Goal: Task Accomplishment & Management: Use online tool/utility

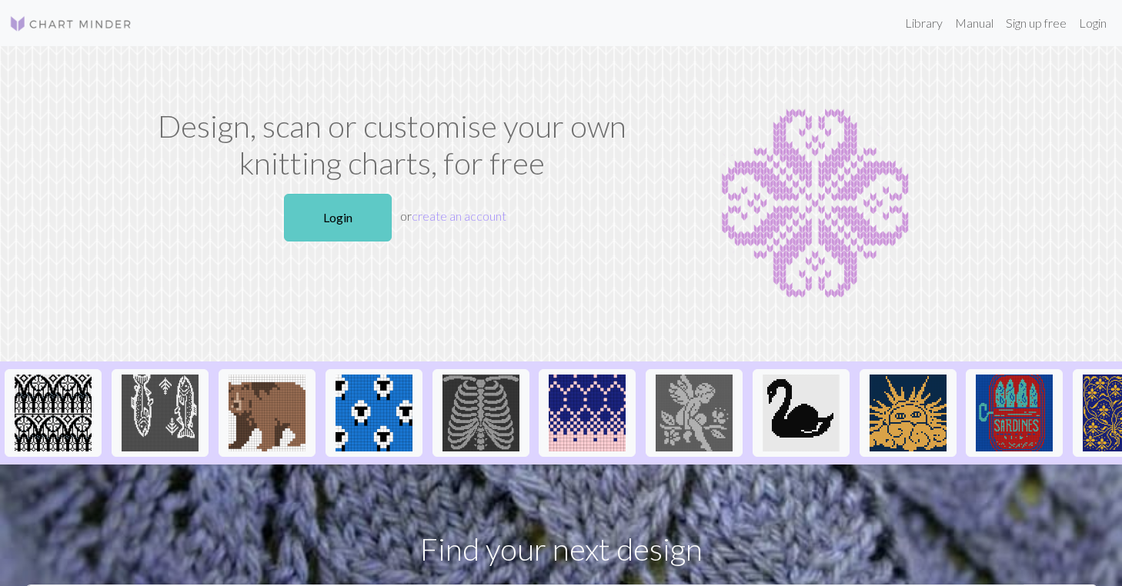
click at [350, 216] on link "Login" at bounding box center [338, 218] width 108 height 48
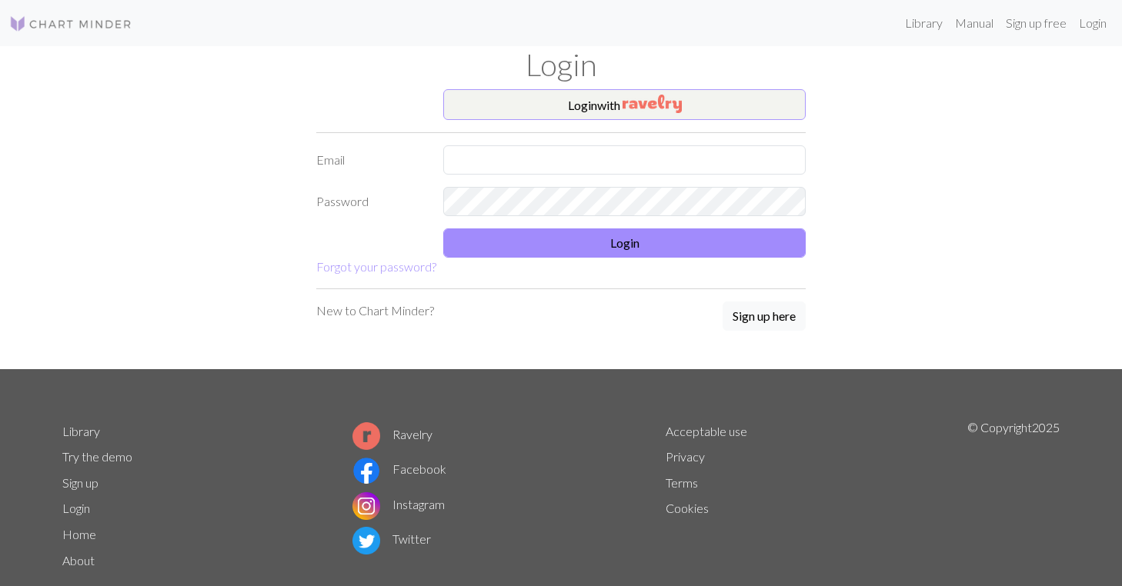
click at [650, 108] on img "button" at bounding box center [652, 104] width 59 height 18
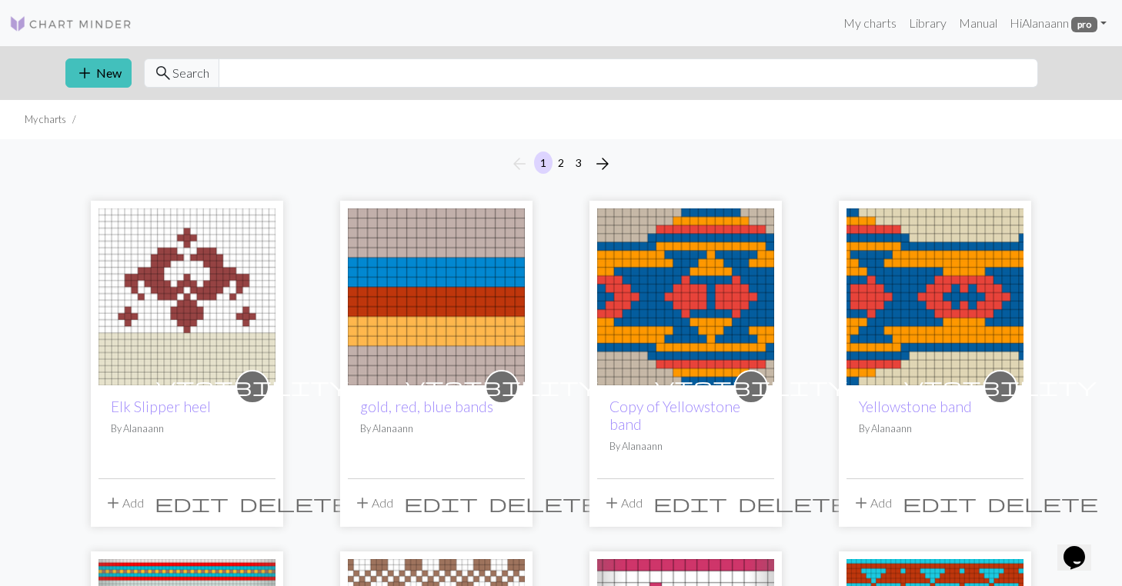
click at [216, 438] on div "visibility Elk Slipper heel By Alanaann" at bounding box center [186, 432] width 177 height 93
click at [221, 290] on img at bounding box center [186, 297] width 177 height 177
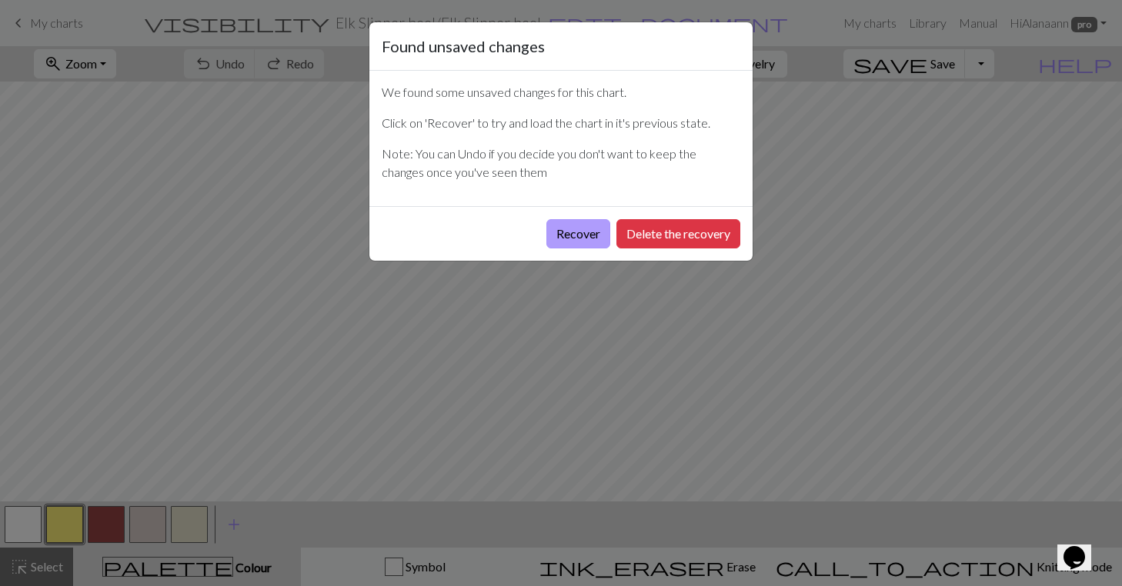
click at [573, 232] on button "Recover" at bounding box center [578, 233] width 64 height 29
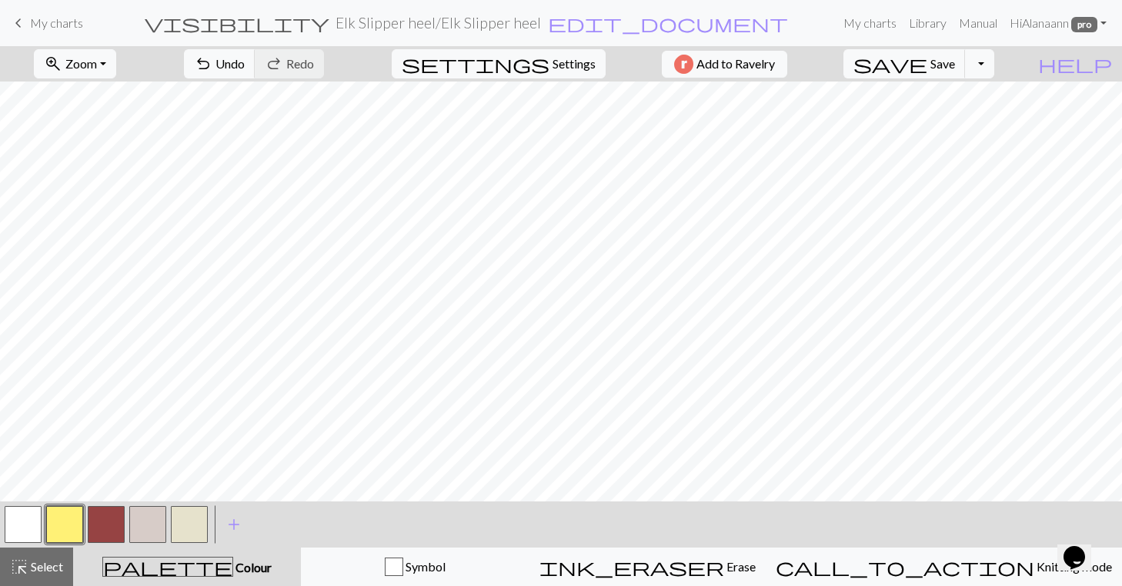
click at [195, 516] on button "button" at bounding box center [189, 524] width 37 height 37
click at [955, 65] on span "Save" at bounding box center [942, 63] width 25 height 15
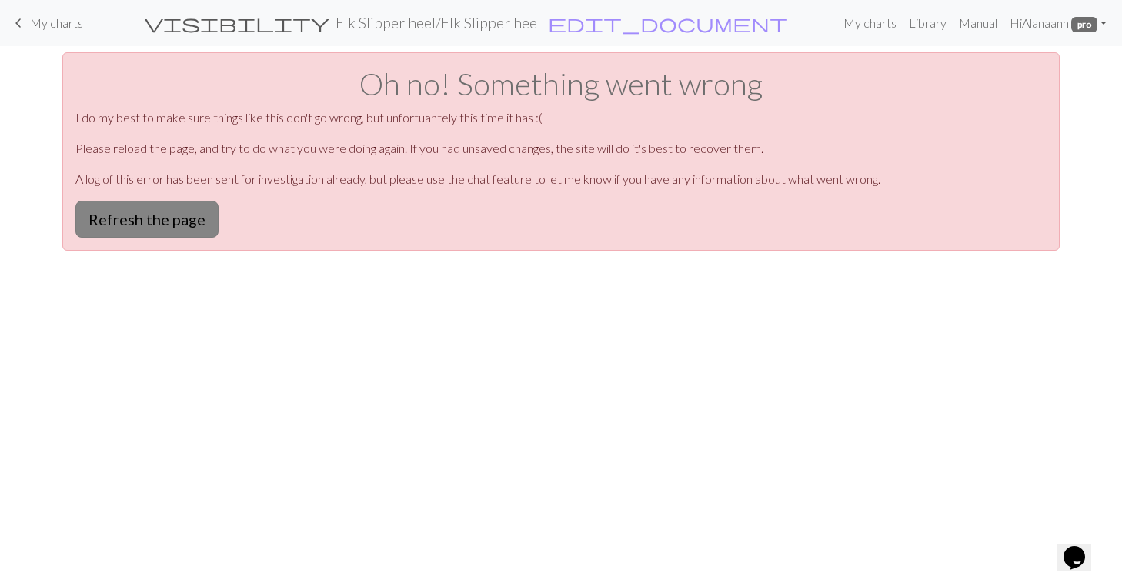
click at [140, 213] on button "Refresh the page" at bounding box center [146, 219] width 143 height 37
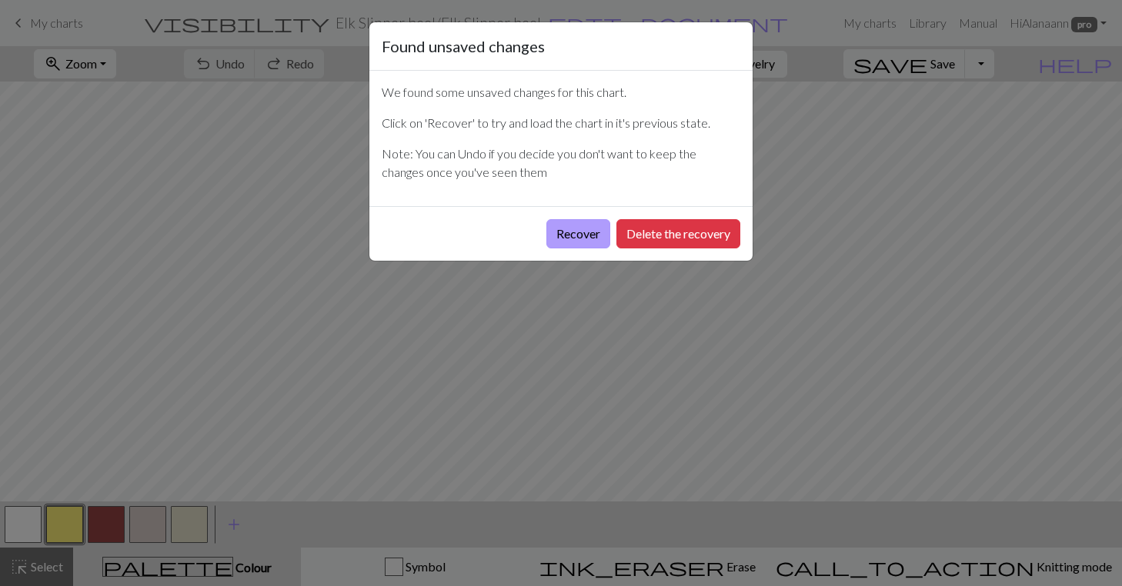
click at [584, 225] on button "Recover" at bounding box center [578, 233] width 64 height 29
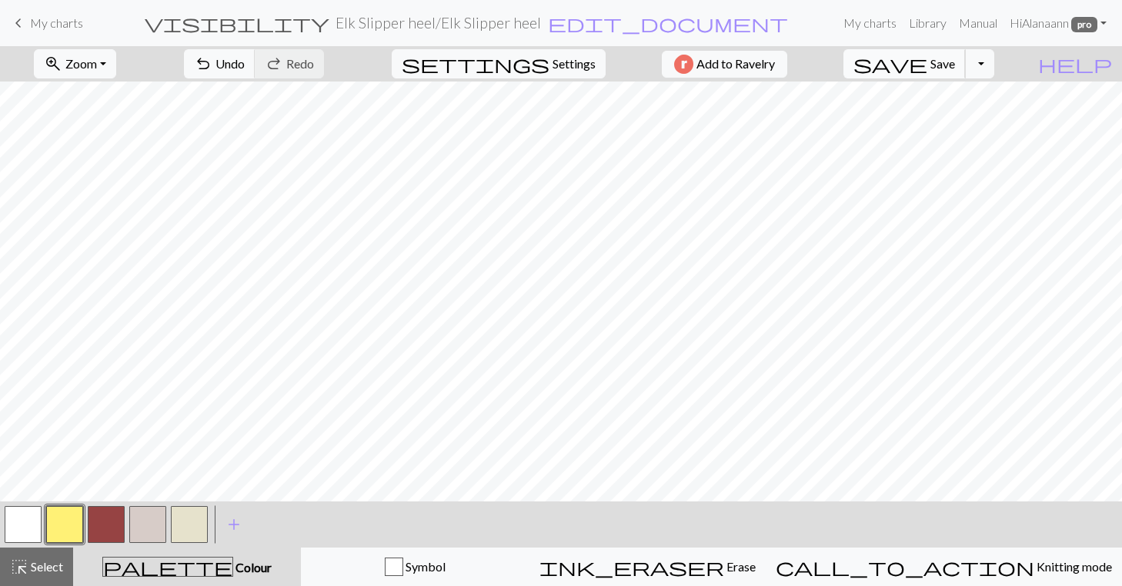
click at [955, 61] on span "Save" at bounding box center [942, 63] width 25 height 15
click at [142, 521] on button "button" at bounding box center [147, 524] width 37 height 37
click at [192, 513] on button "button" at bounding box center [189, 524] width 37 height 37
click at [955, 67] on span "Save" at bounding box center [942, 63] width 25 height 15
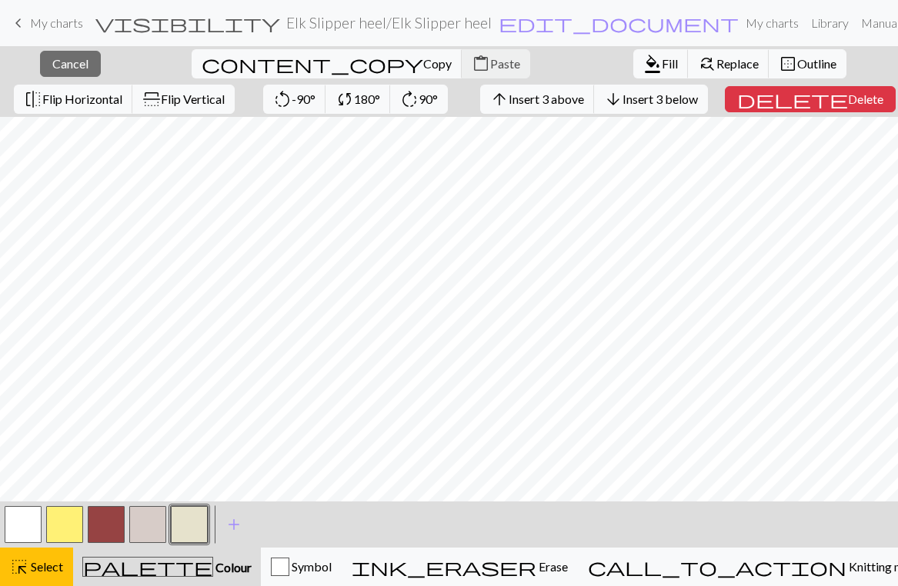
click at [622, 80] on div "format_color_fill Fill find_replace Replace border_outer Outline" at bounding box center [740, 63] width 236 height 35
click at [50, 557] on button "highlight_alt Select Select" at bounding box center [36, 567] width 73 height 38
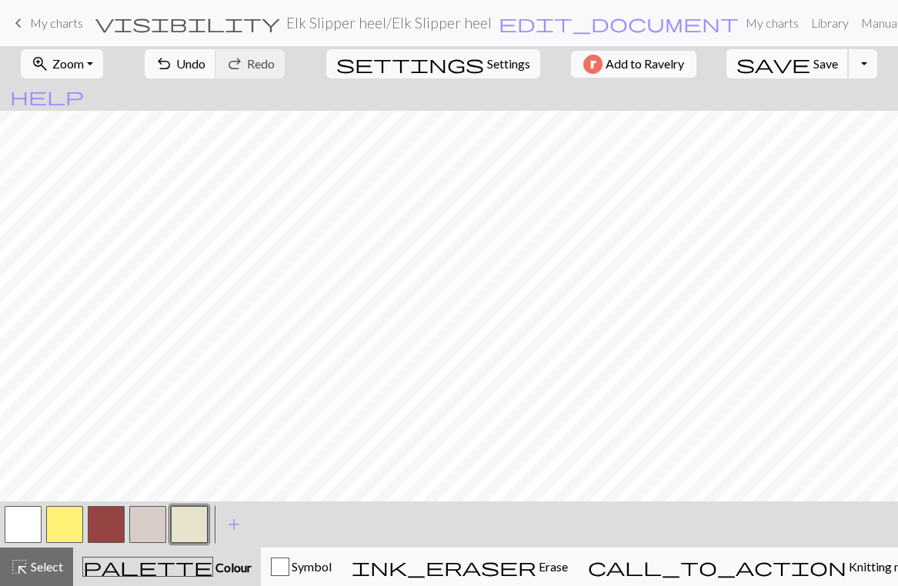
click at [813, 57] on span "Save" at bounding box center [825, 63] width 25 height 15
click at [813, 59] on span "Save" at bounding box center [825, 63] width 25 height 15
click at [813, 62] on span "Save" at bounding box center [825, 63] width 25 height 15
click at [30, 572] on span "Select" at bounding box center [45, 566] width 35 height 15
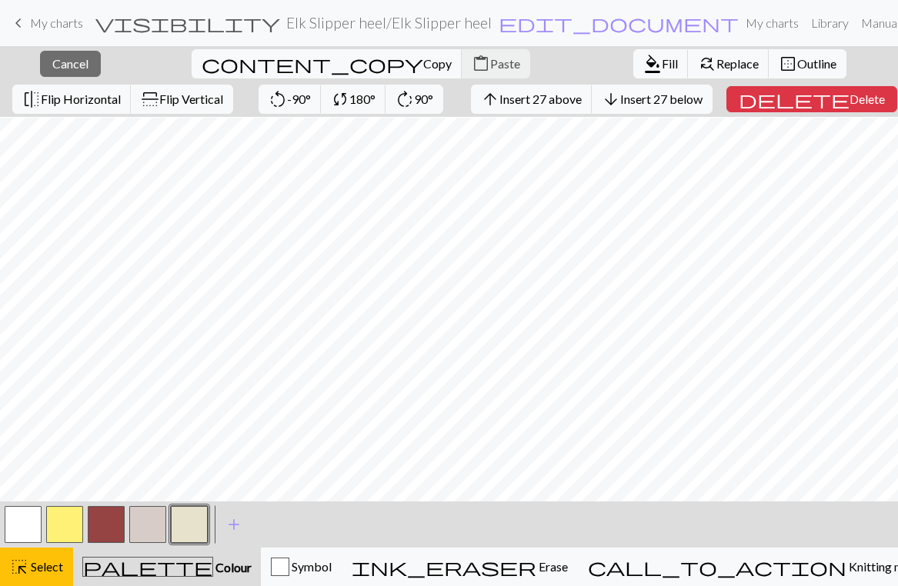
scroll to position [100, 0]
click at [539, 95] on span "Insert 27 above" at bounding box center [540, 99] width 82 height 15
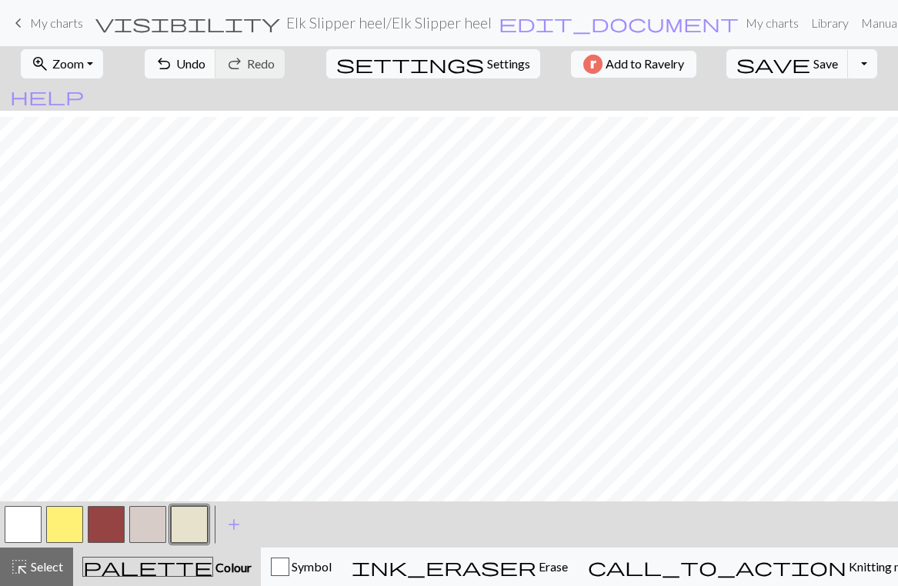
scroll to position [132, 0]
click at [96, 518] on button "button" at bounding box center [106, 524] width 37 height 37
click at [20, 526] on button "button" at bounding box center [23, 524] width 37 height 37
click at [17, 515] on button "button" at bounding box center [23, 524] width 37 height 37
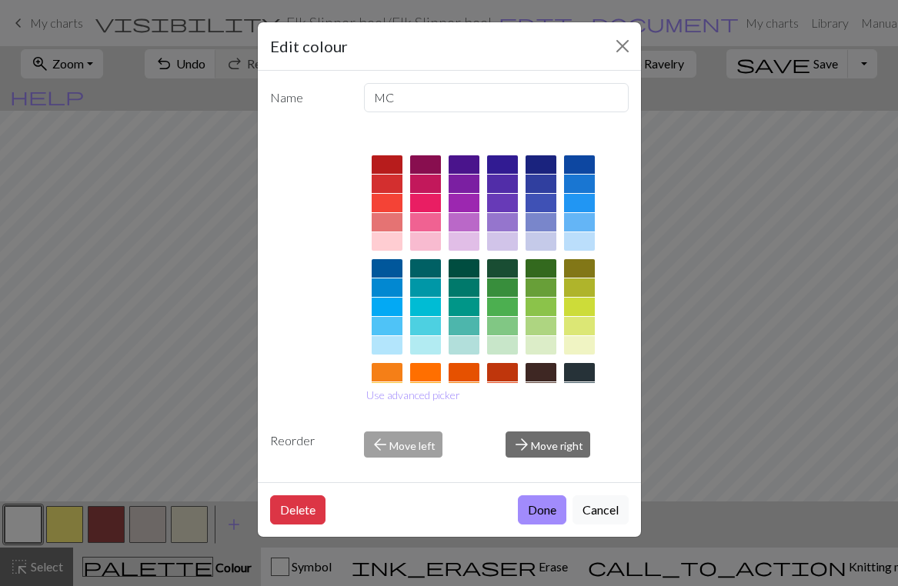
click at [529, 512] on button "Done" at bounding box center [542, 510] width 48 height 29
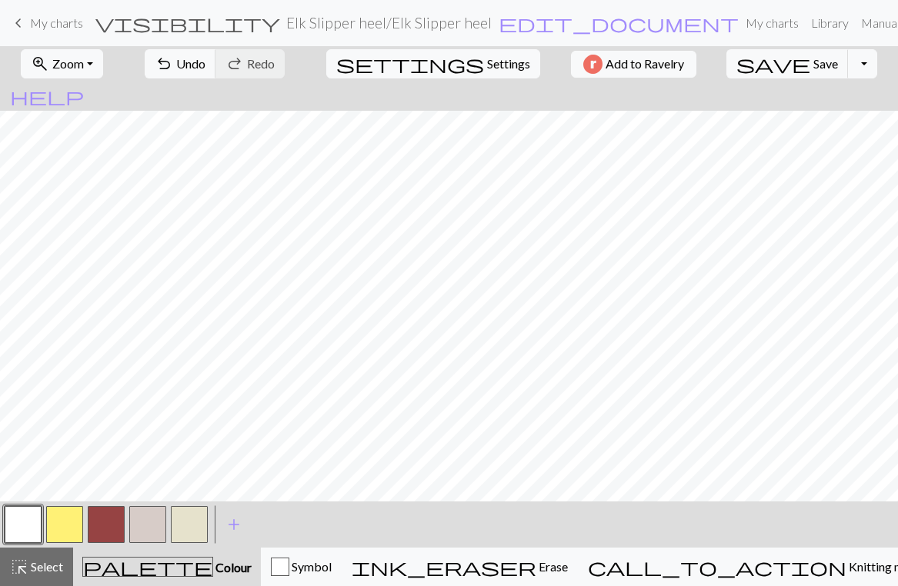
scroll to position [170, 0]
click at [109, 516] on button "button" at bounding box center [106, 524] width 37 height 37
click at [16, 525] on button "button" at bounding box center [23, 524] width 37 height 37
click at [98, 519] on button "button" at bounding box center [106, 524] width 37 height 37
click at [34, 568] on span "Select" at bounding box center [45, 566] width 35 height 15
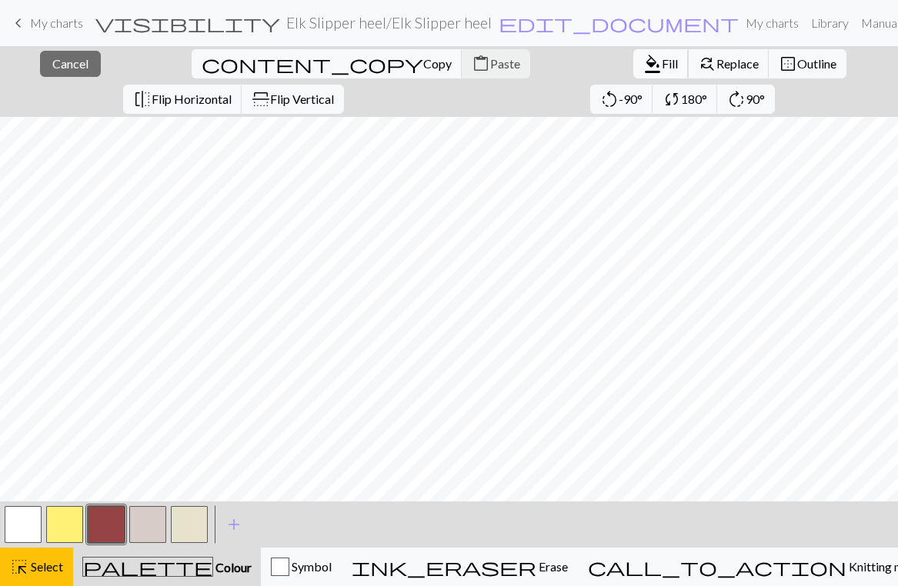
click at [662, 58] on span "Fill" at bounding box center [670, 63] width 16 height 15
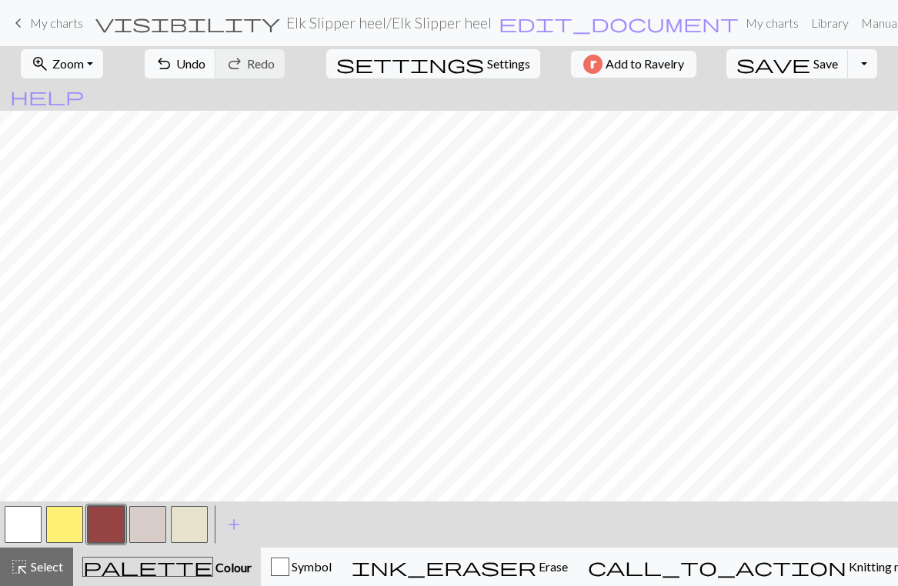
click at [27, 519] on button "button" at bounding box center [23, 524] width 37 height 37
drag, startPoint x: 35, startPoint y: 572, endPoint x: 87, endPoint y: 546, distance: 58.5
click at [35, 571] on span "Select" at bounding box center [45, 566] width 35 height 15
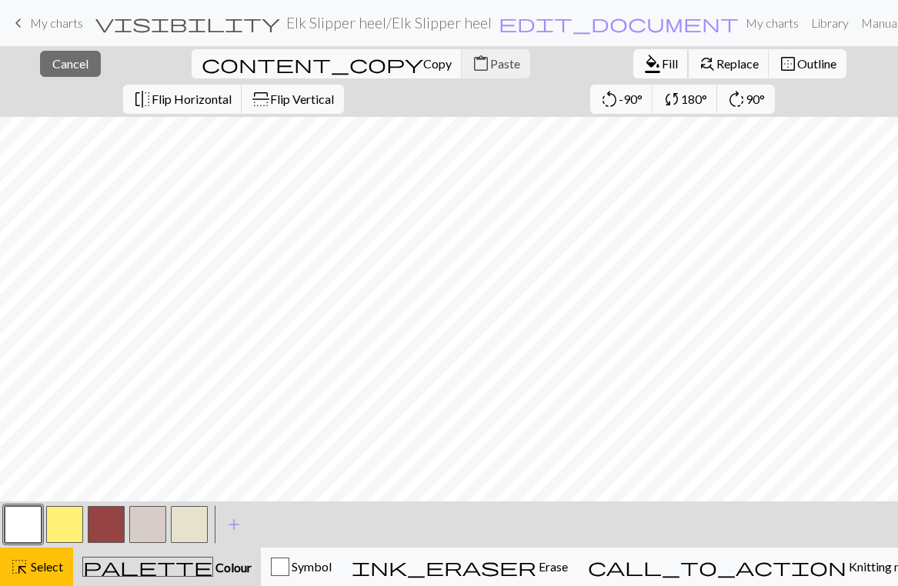
click at [662, 58] on span "Fill" at bounding box center [670, 63] width 16 height 15
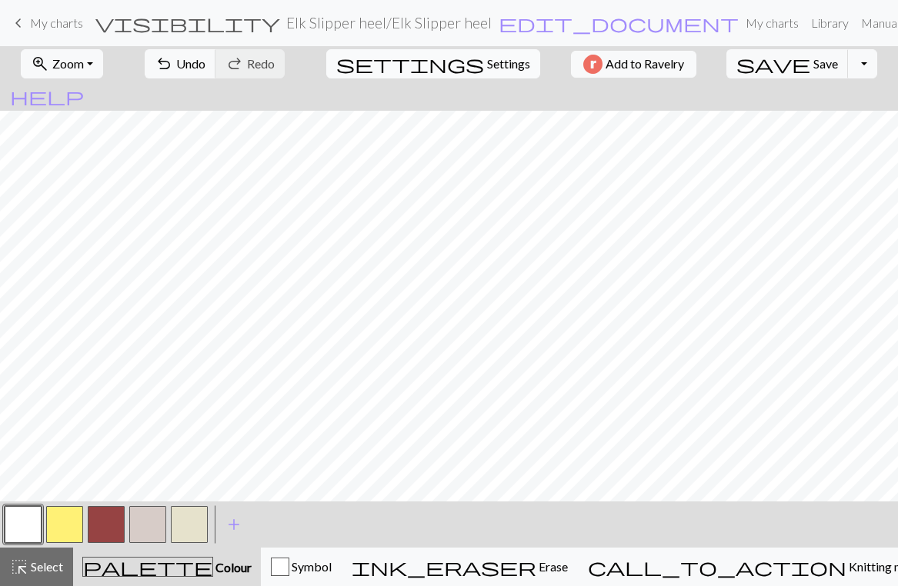
scroll to position [0, 0]
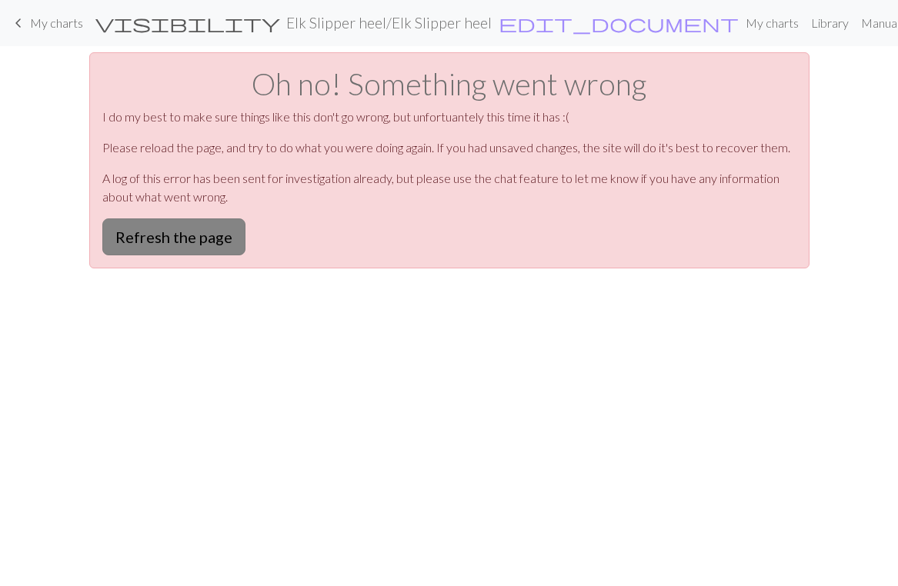
click at [164, 228] on button "Refresh the page" at bounding box center [173, 237] width 143 height 37
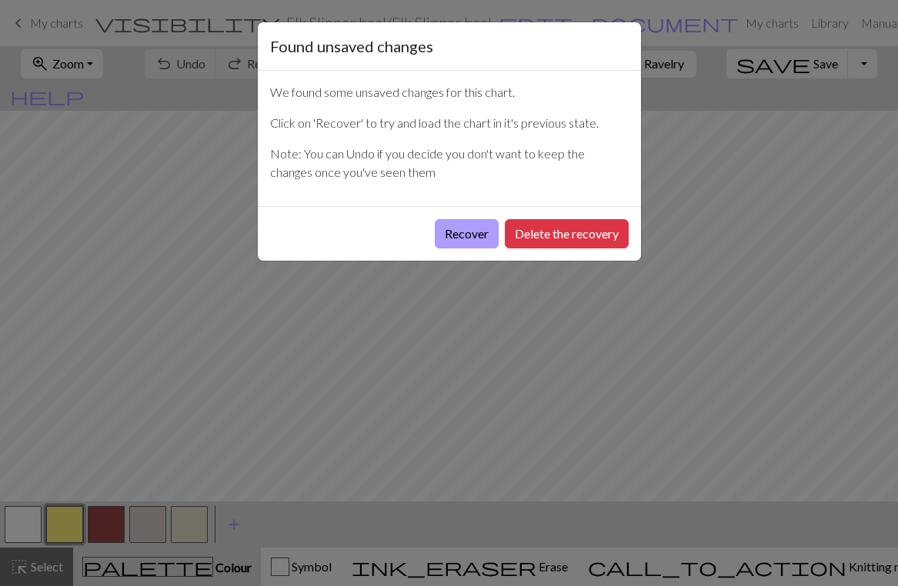
click at [479, 229] on button "Recover" at bounding box center [467, 233] width 64 height 29
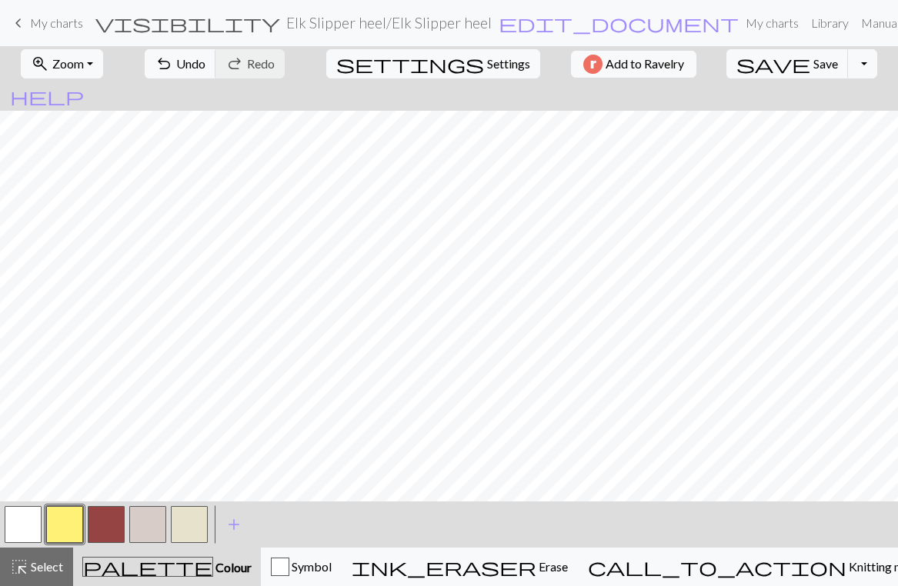
scroll to position [347, 0]
click at [813, 58] on span "Save" at bounding box center [825, 63] width 25 height 15
click at [189, 522] on button "button" at bounding box center [189, 524] width 37 height 37
click at [813, 62] on span "Save" at bounding box center [825, 63] width 25 height 15
click at [105, 522] on button "button" at bounding box center [106, 524] width 37 height 37
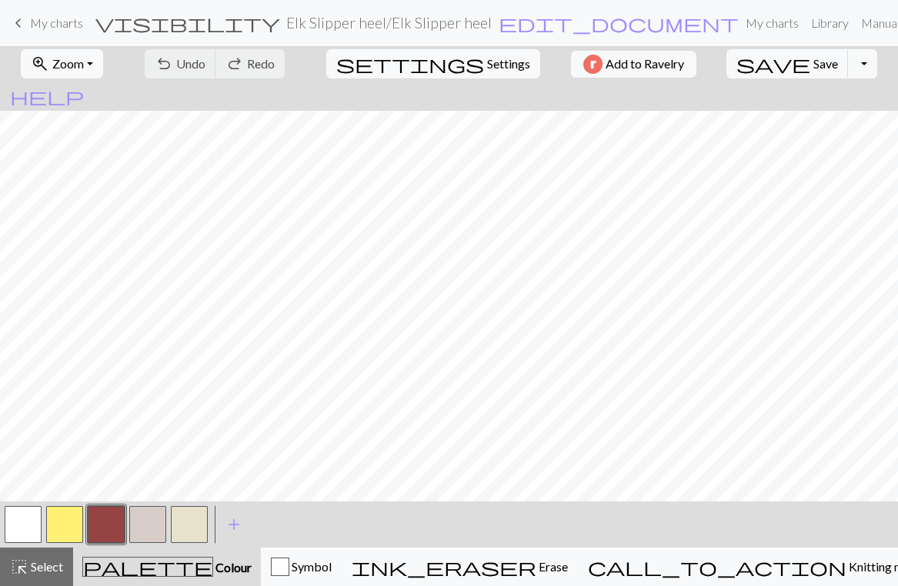
click at [105, 522] on button "button" at bounding box center [106, 524] width 37 height 37
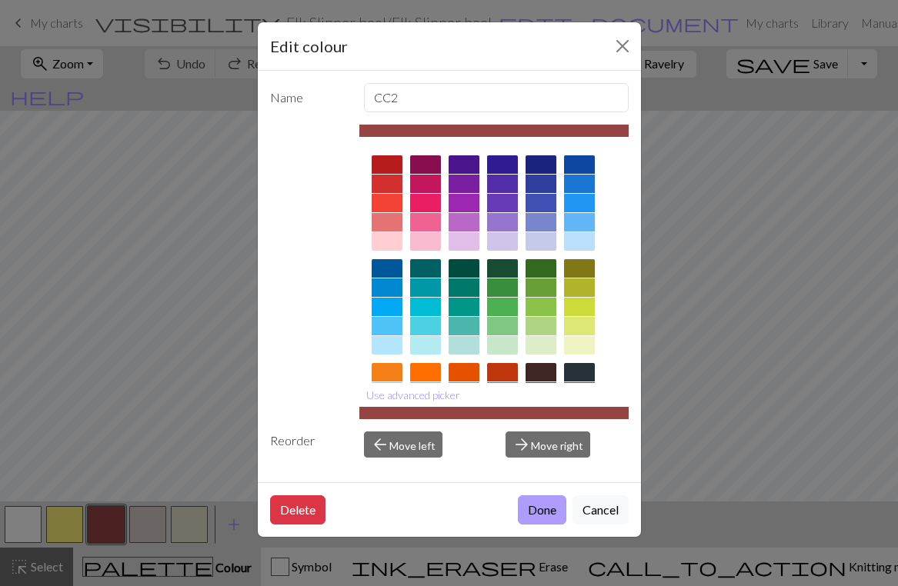
click at [529, 509] on button "Done" at bounding box center [542, 510] width 48 height 29
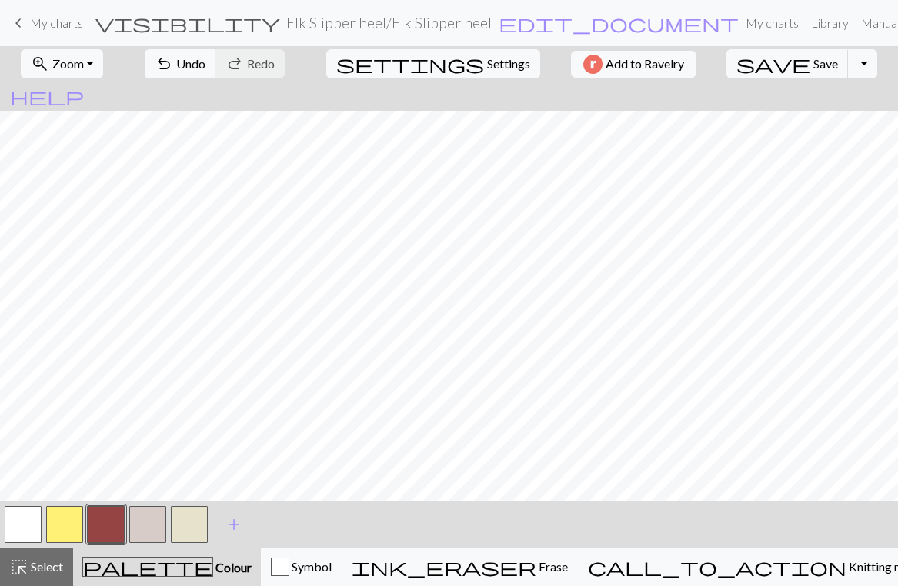
click at [189, 526] on button "button" at bounding box center [189, 524] width 37 height 37
click at [105, 526] on button "button" at bounding box center [106, 524] width 37 height 37
click at [187, 520] on button "button" at bounding box center [189, 524] width 37 height 37
click at [813, 59] on span "Save" at bounding box center [825, 63] width 25 height 15
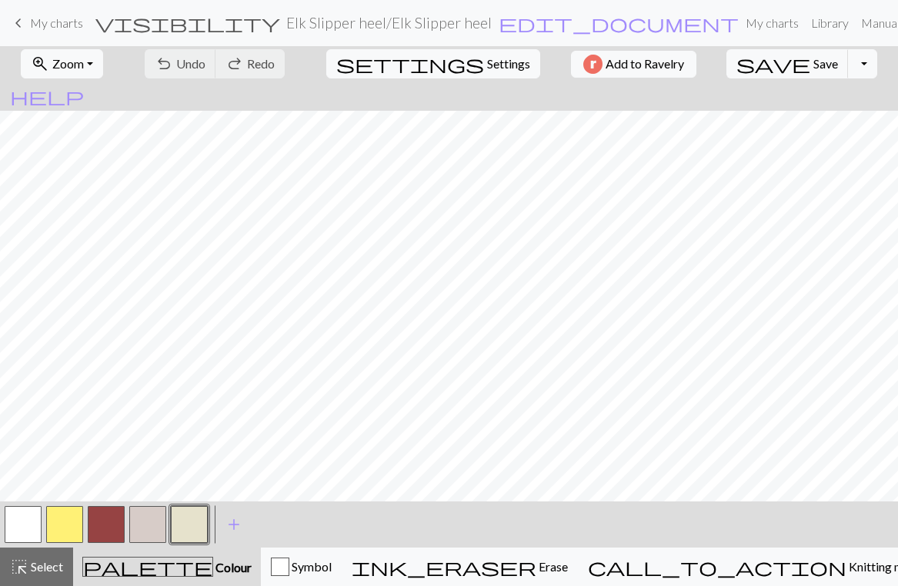
scroll to position [273, 0]
click at [105, 518] on button "button" at bounding box center [106, 524] width 37 height 37
click at [205, 59] on span "Undo" at bounding box center [190, 63] width 29 height 15
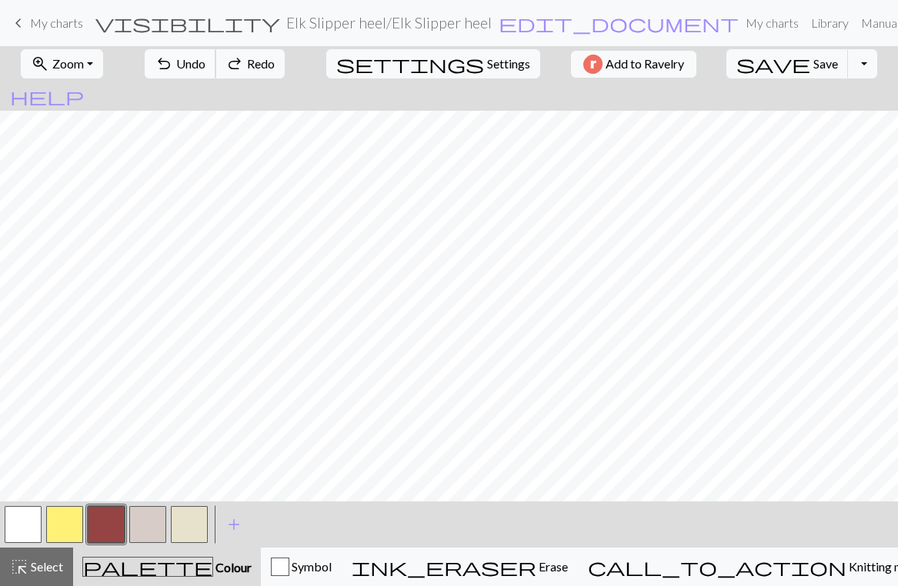
click at [205, 59] on span "Undo" at bounding box center [190, 63] width 29 height 15
click at [189, 527] on button "button" at bounding box center [189, 524] width 37 height 37
click at [103, 524] on button "button" at bounding box center [106, 524] width 37 height 37
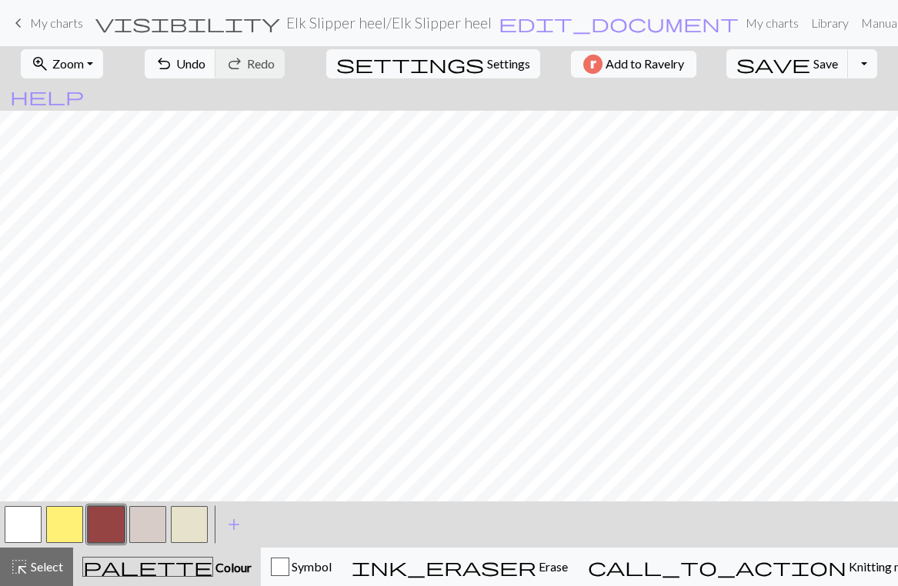
drag, startPoint x: 180, startPoint y: 533, endPoint x: 189, endPoint y: 511, distance: 24.2
click at [181, 533] on button "button" at bounding box center [189, 524] width 37 height 37
click at [109, 526] on button "button" at bounding box center [106, 524] width 37 height 37
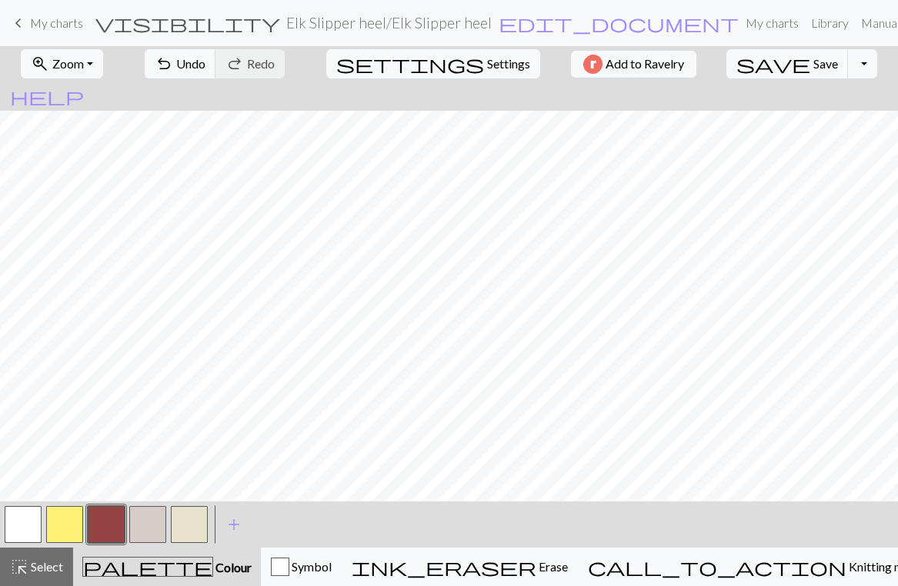
click at [192, 526] on button "button" at bounding box center [189, 524] width 37 height 37
click at [813, 58] on span "Save" at bounding box center [825, 63] width 25 height 15
click at [101, 522] on button "button" at bounding box center [106, 524] width 37 height 37
click at [813, 57] on span "Save" at bounding box center [825, 63] width 25 height 15
click at [65, 519] on button "button" at bounding box center [64, 524] width 37 height 37
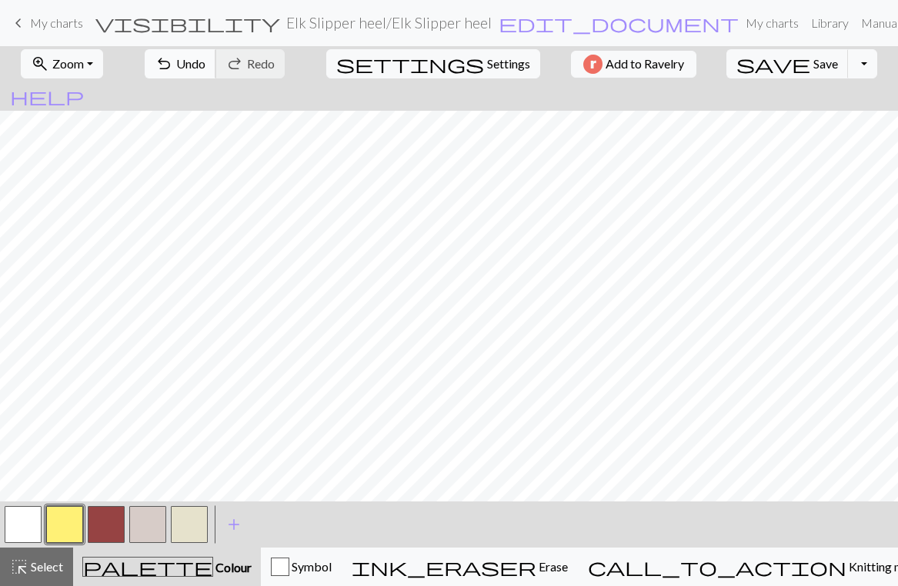
click at [173, 60] on span "undo" at bounding box center [164, 64] width 18 height 22
click at [179, 520] on button "button" at bounding box center [189, 524] width 37 height 37
click at [59, 516] on button "button" at bounding box center [64, 524] width 37 height 37
click at [185, 516] on button "button" at bounding box center [189, 524] width 37 height 37
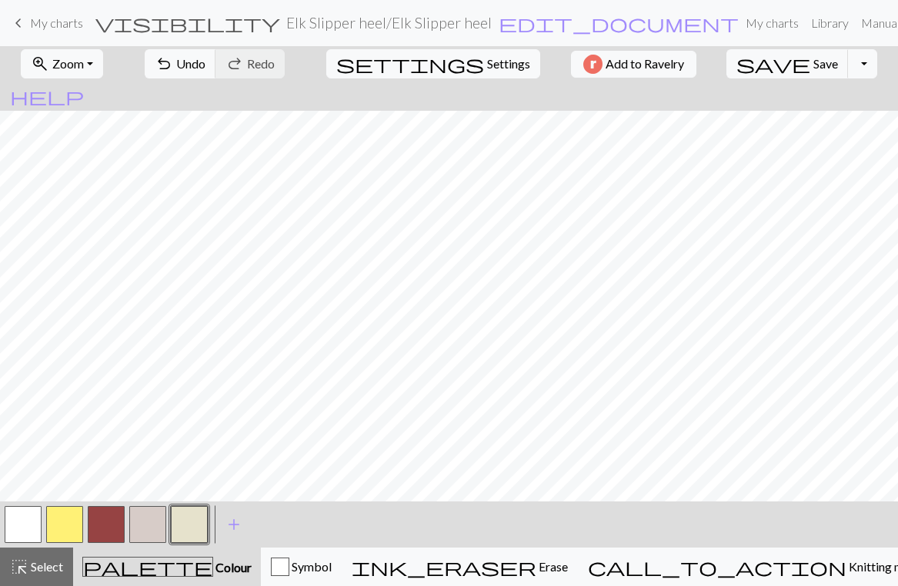
click at [65, 519] on button "button" at bounding box center [64, 524] width 37 height 37
click at [813, 62] on span "Save" at bounding box center [825, 63] width 25 height 15
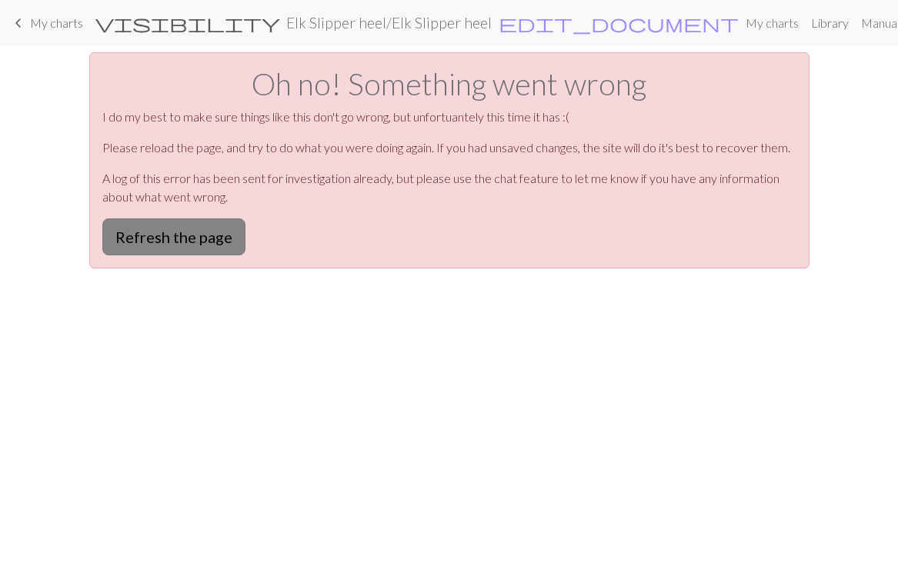
click at [181, 239] on button "Refresh the page" at bounding box center [173, 237] width 143 height 37
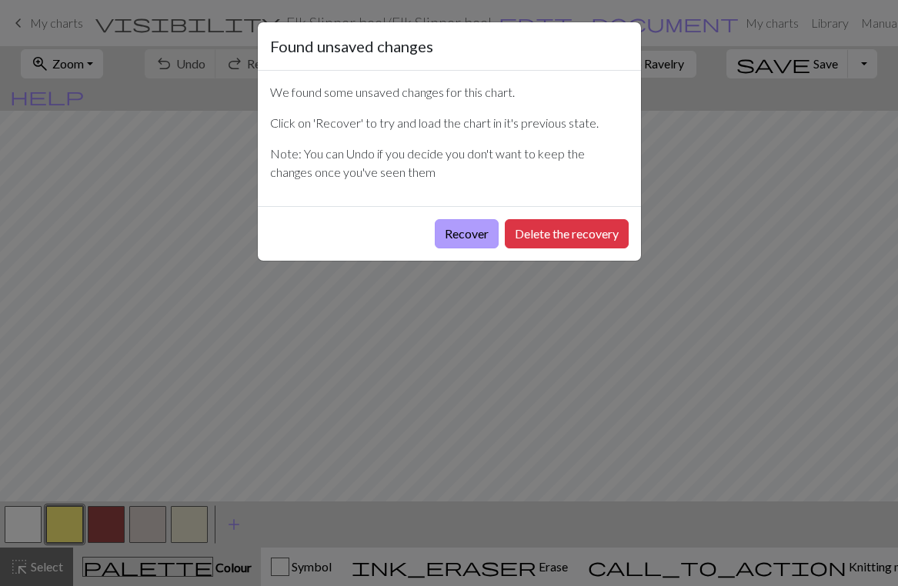
click at [463, 232] on button "Recover" at bounding box center [467, 233] width 64 height 29
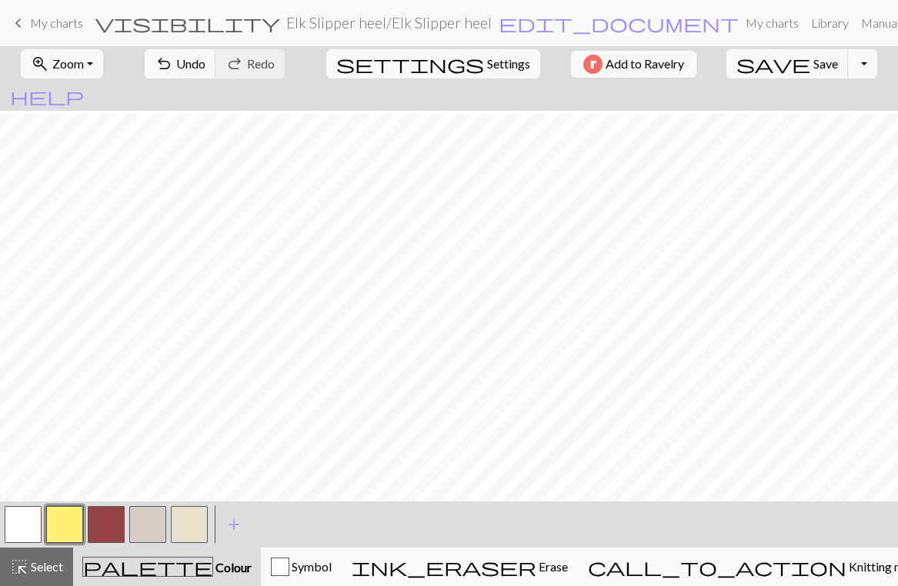
scroll to position [69, 0]
click at [813, 64] on span "Save" at bounding box center [825, 63] width 25 height 15
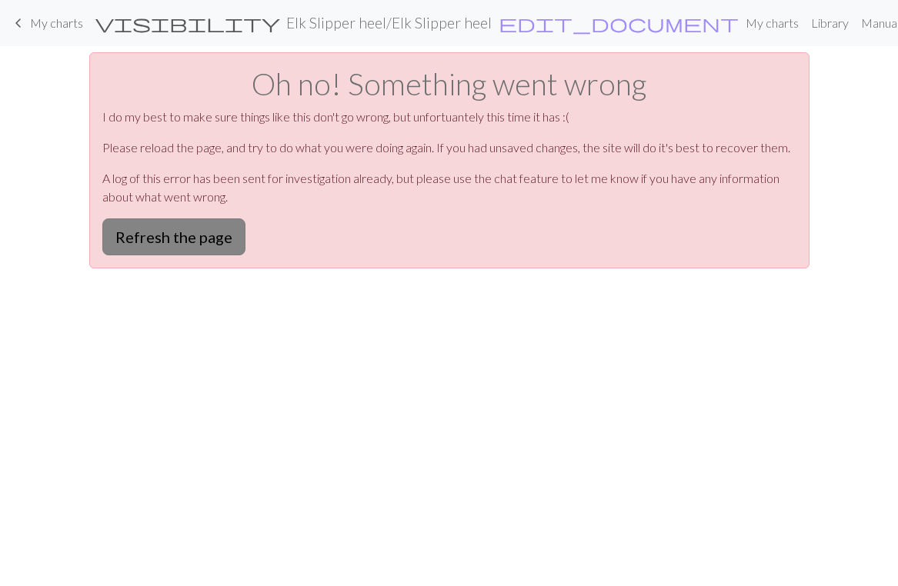
click at [142, 245] on button "Refresh the page" at bounding box center [173, 237] width 143 height 37
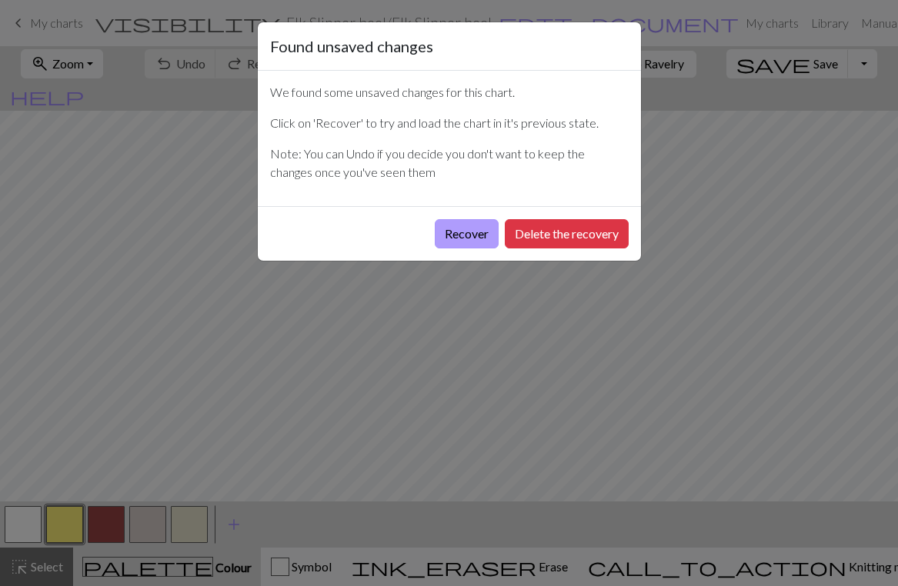
click at [442, 226] on button "Recover" at bounding box center [467, 233] width 64 height 29
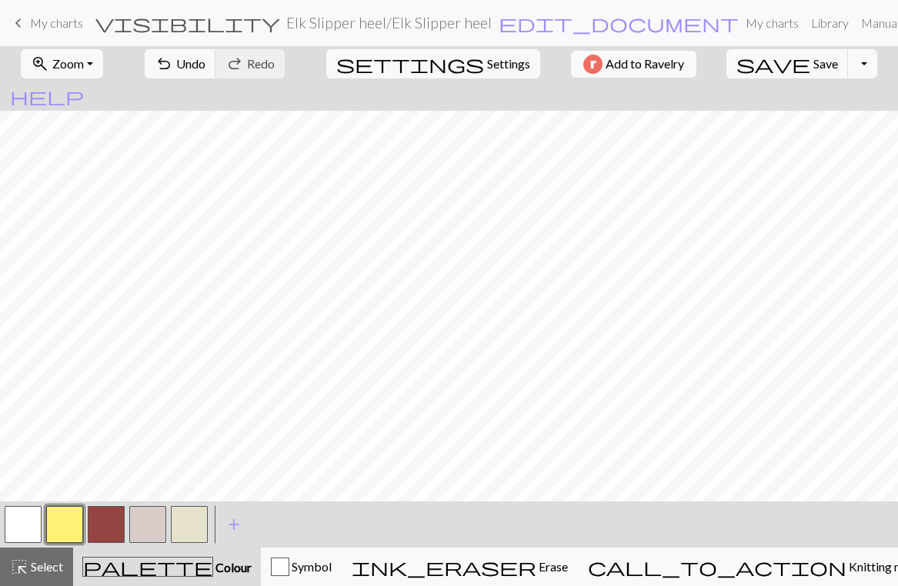
click at [22, 516] on button "button" at bounding box center [23, 524] width 37 height 37
click at [71, 518] on button "button" at bounding box center [64, 524] width 37 height 37
click at [65, 515] on button "button" at bounding box center [64, 524] width 37 height 37
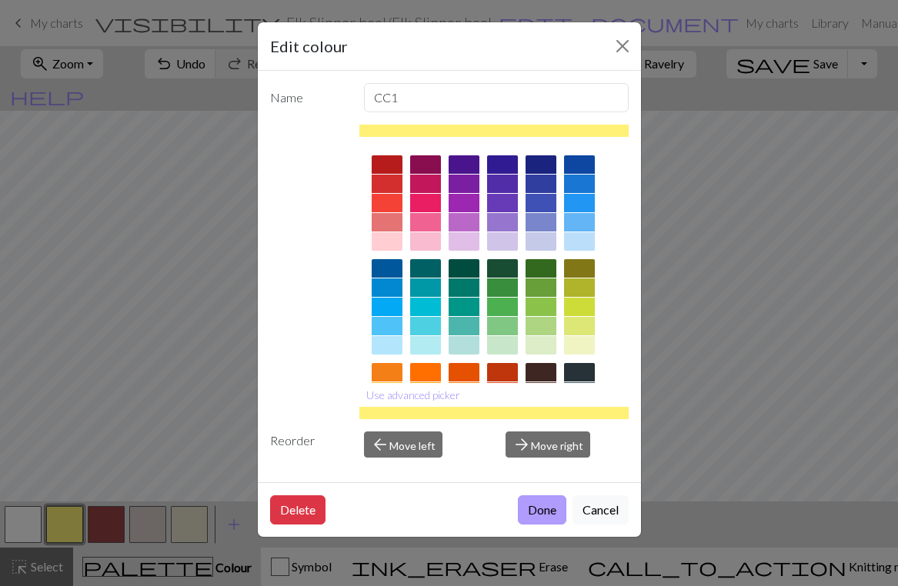
click at [542, 508] on button "Done" at bounding box center [542, 510] width 48 height 29
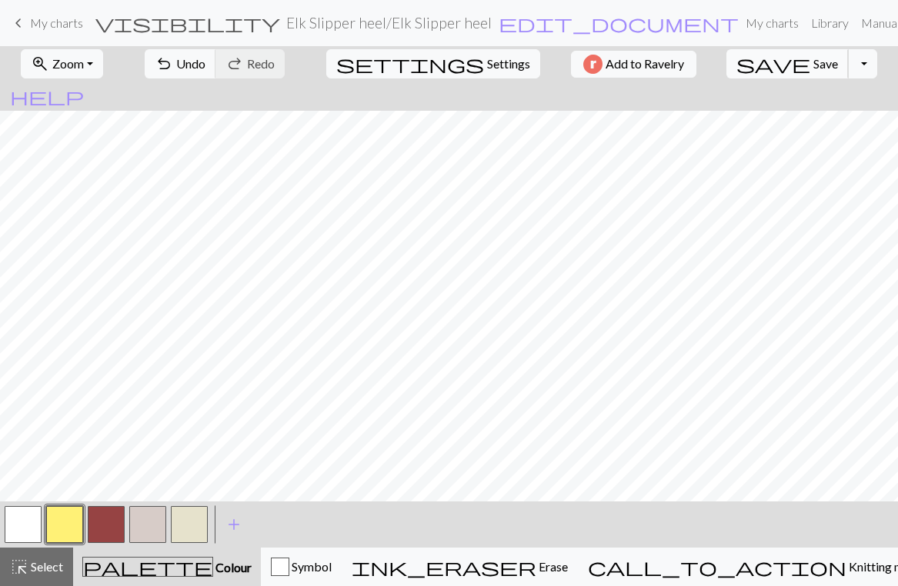
click at [813, 62] on span "Save" at bounding box center [825, 63] width 25 height 15
click at [85, 55] on button "zoom_in Zoom Zoom" at bounding box center [62, 63] width 82 height 29
click at [813, 57] on span "Save" at bounding box center [825, 63] width 25 height 15
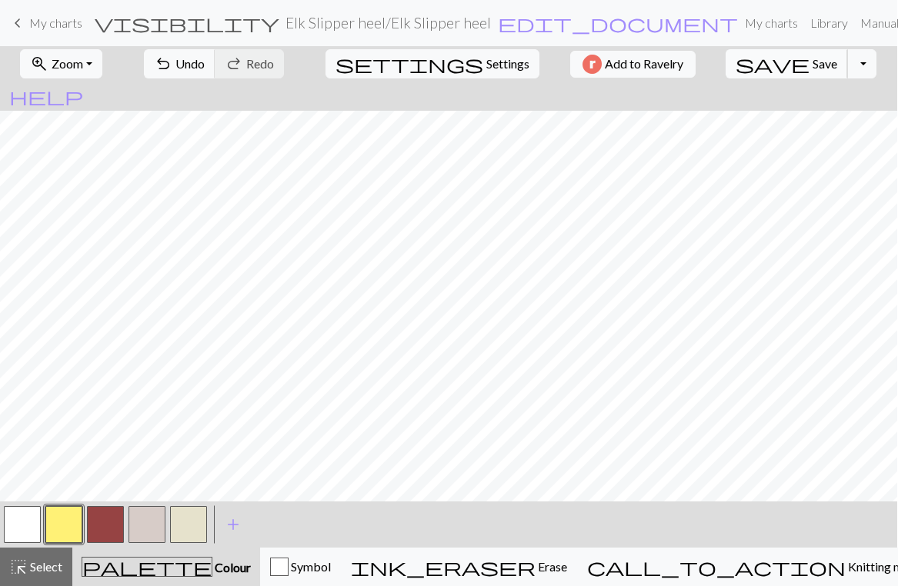
scroll to position [0, 0]
click at [813, 65] on span "Save" at bounding box center [825, 63] width 25 height 15
click at [84, 60] on span "Zoom" at bounding box center [68, 63] width 32 height 15
click at [78, 182] on button "50%" at bounding box center [83, 184] width 122 height 25
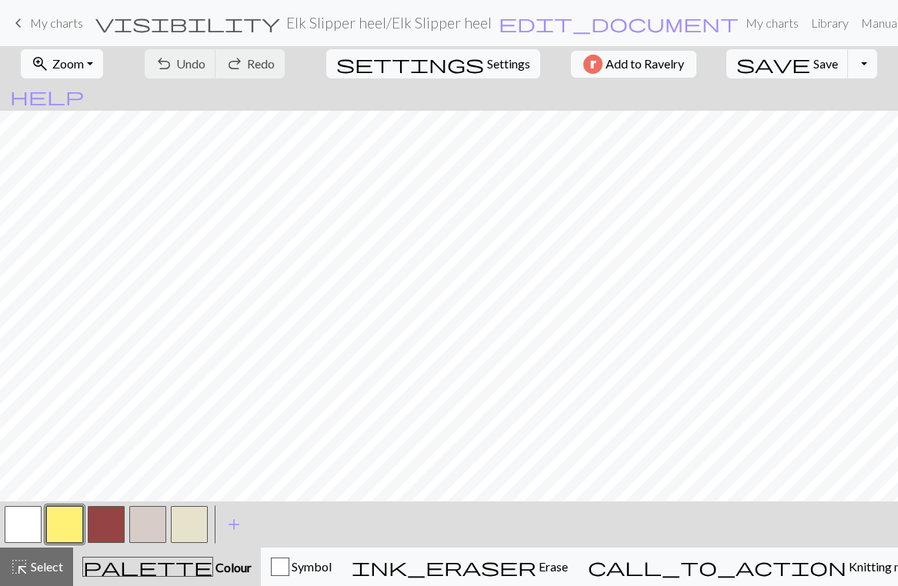
click at [106, 520] on button "button" at bounding box center [106, 524] width 37 height 37
click at [205, 62] on span "Undo" at bounding box center [190, 63] width 29 height 15
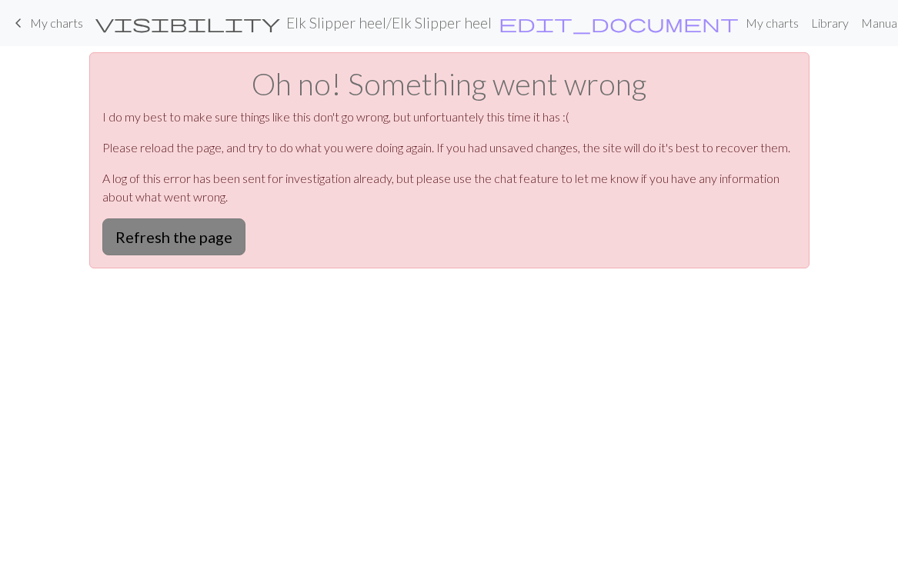
click at [162, 232] on button "Refresh the page" at bounding box center [173, 237] width 143 height 37
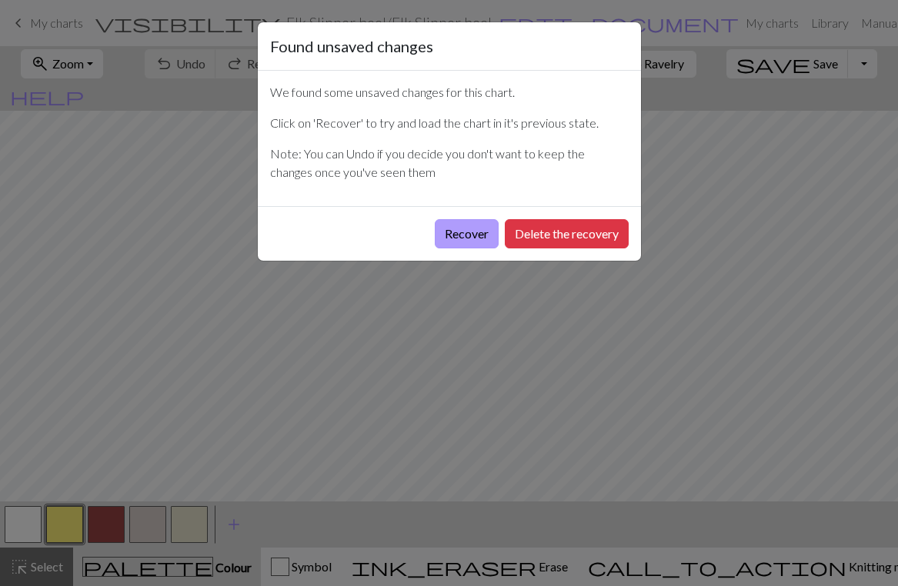
click at [448, 233] on button "Recover" at bounding box center [467, 233] width 64 height 29
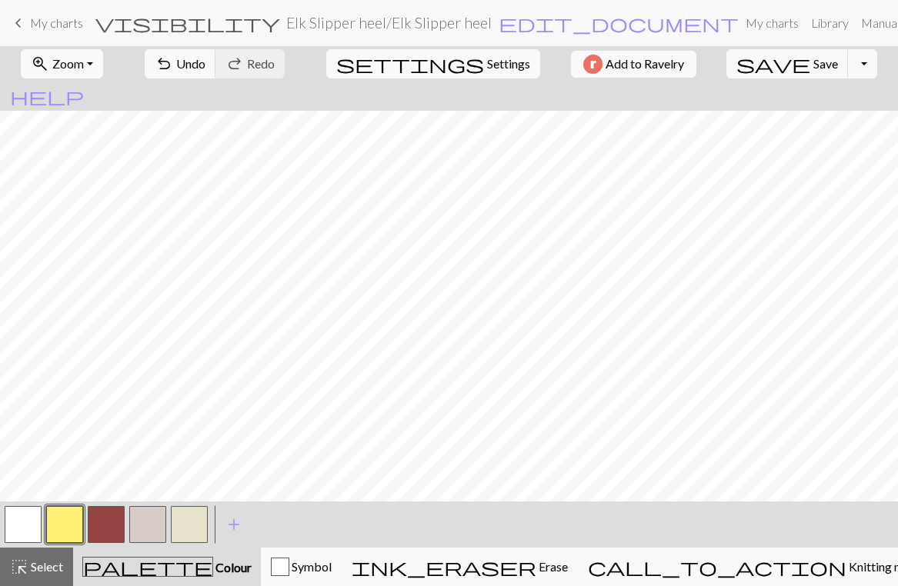
click at [103, 64] on button "zoom_in Zoom Zoom" at bounding box center [62, 63] width 82 height 29
click at [63, 179] on button "50%" at bounding box center [83, 184] width 122 height 25
click at [144, 519] on button "button" at bounding box center [147, 524] width 37 height 37
click at [192, 520] on button "button" at bounding box center [189, 524] width 37 height 37
click at [103, 57] on button "zoom_in Zoom Zoom" at bounding box center [62, 63] width 82 height 29
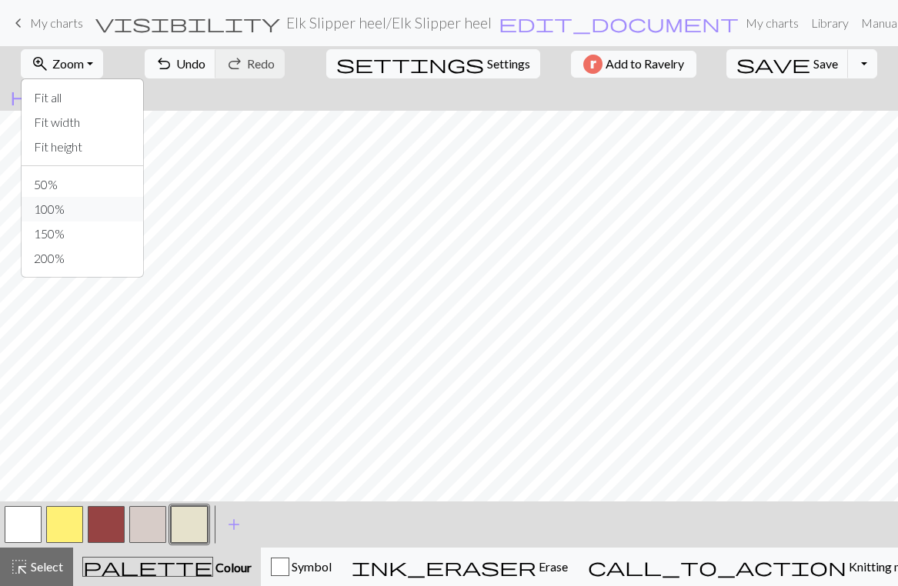
click at [67, 211] on button "100%" at bounding box center [83, 209] width 122 height 25
click at [205, 62] on span "Undo" at bounding box center [190, 63] width 29 height 15
click at [813, 60] on span "Save" at bounding box center [825, 63] width 25 height 15
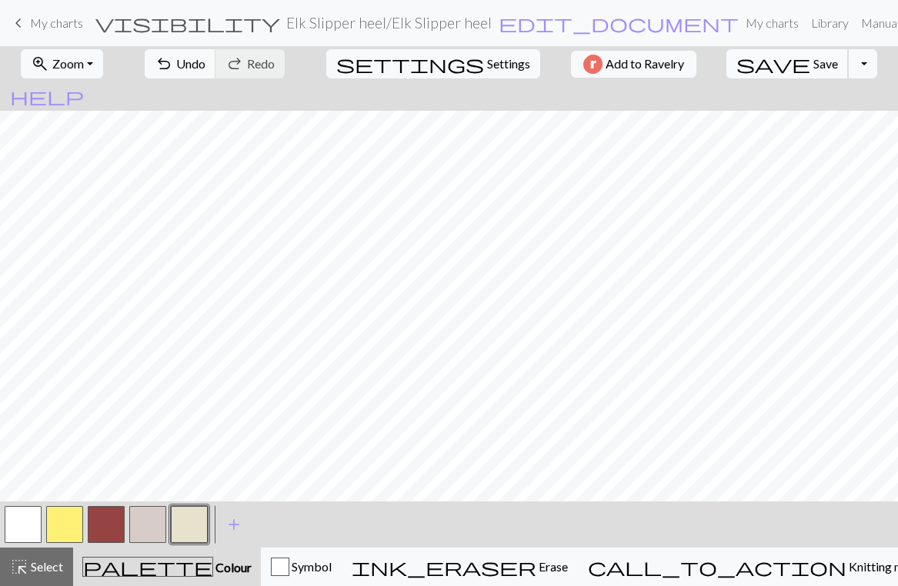
click at [813, 60] on span "Save" at bounding box center [825, 63] width 25 height 15
click at [813, 65] on span "Save" at bounding box center [825, 63] width 25 height 15
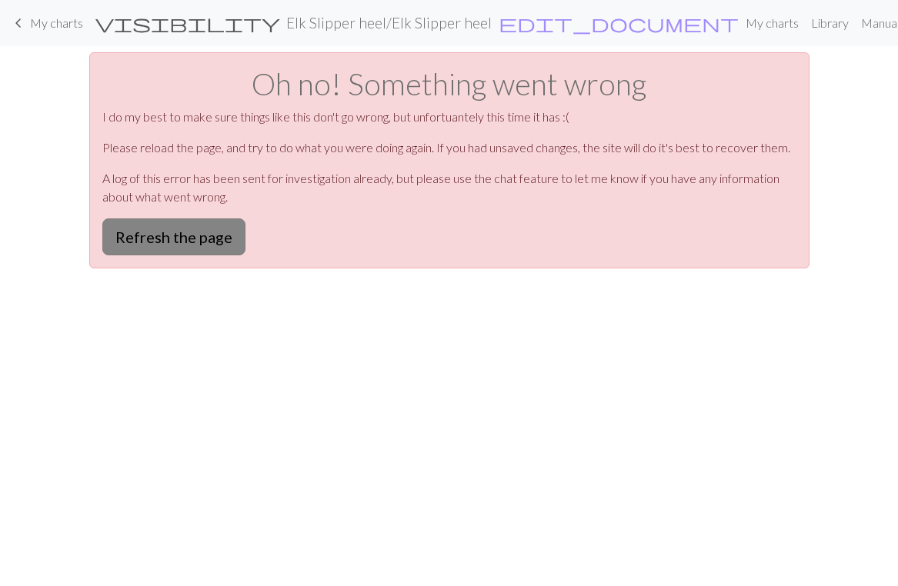
click at [171, 235] on button "Refresh the page" at bounding box center [173, 237] width 143 height 37
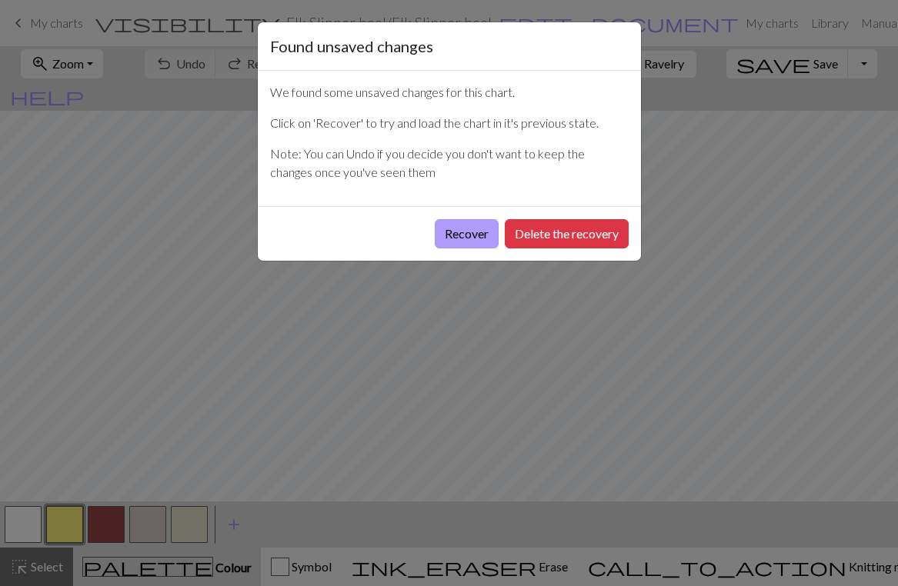
click at [476, 228] on button "Recover" at bounding box center [467, 233] width 64 height 29
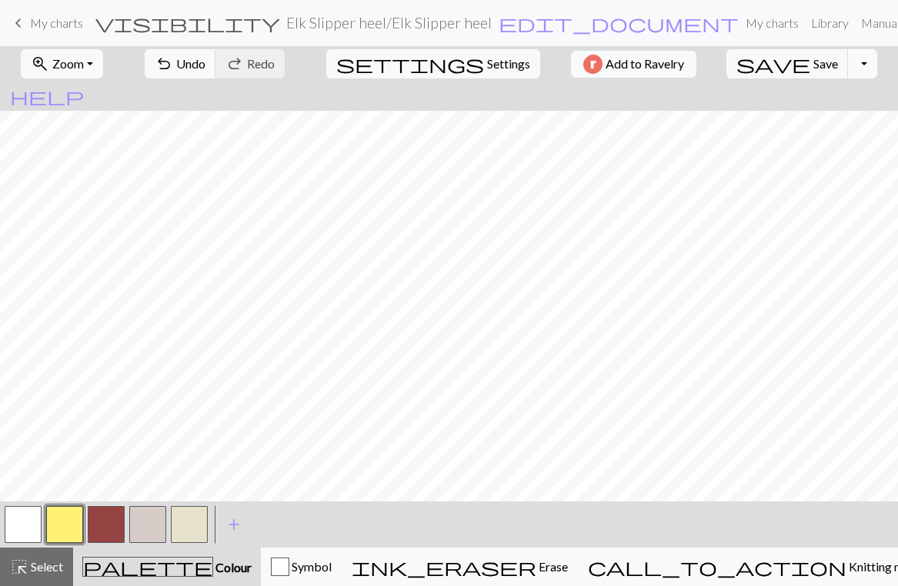
click at [848, 65] on button "Toggle Dropdown" at bounding box center [862, 63] width 29 height 29
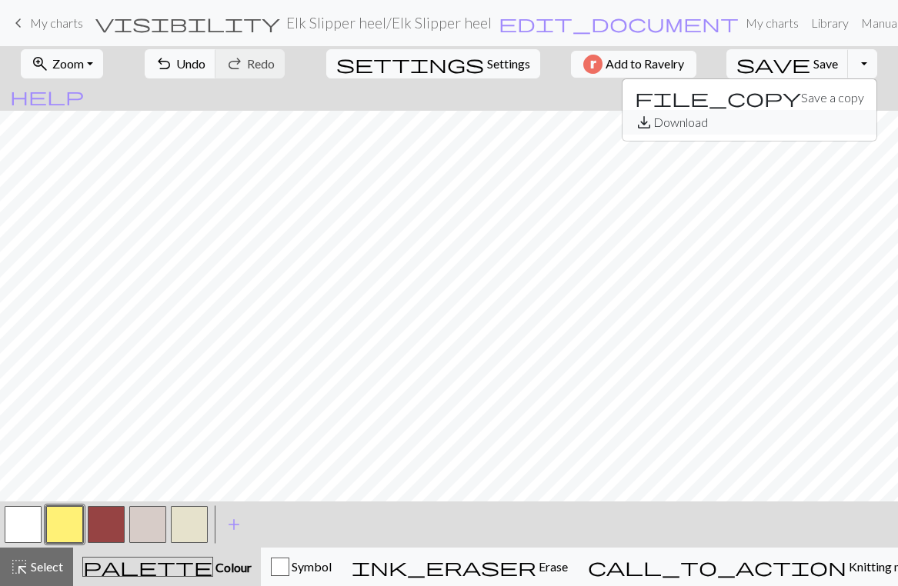
click at [774, 119] on button "save_alt Download" at bounding box center [750, 122] width 254 height 25
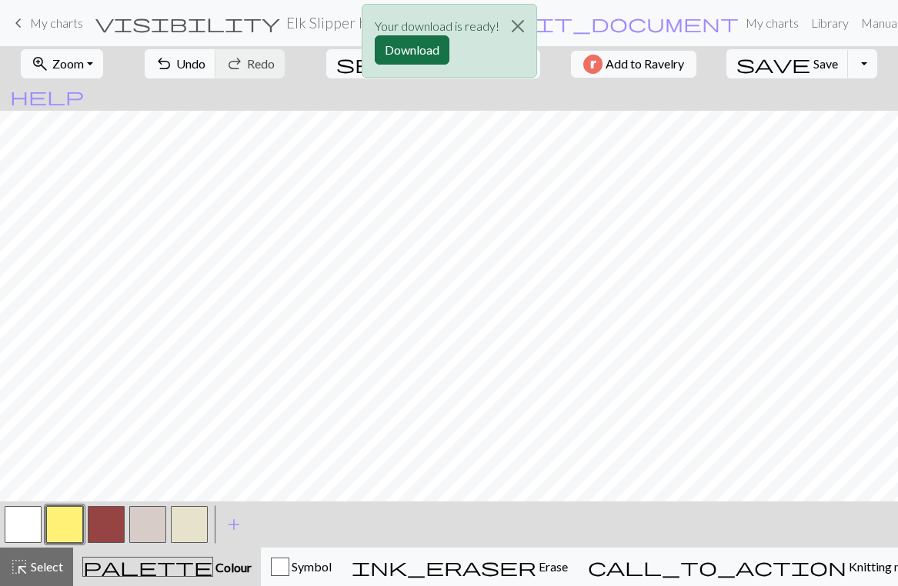
click at [405, 51] on button "Download" at bounding box center [412, 49] width 75 height 29
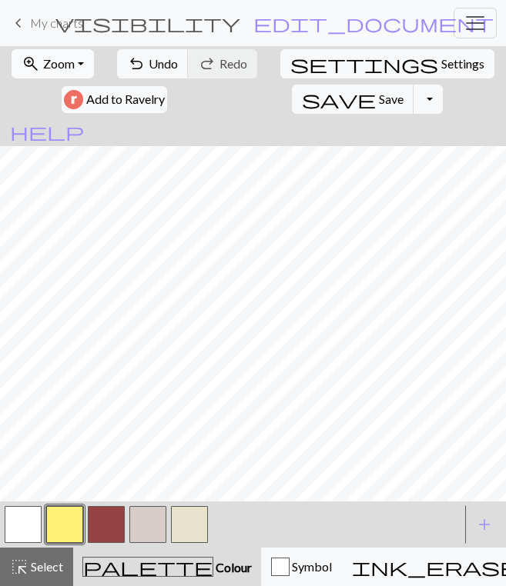
click at [70, 62] on span "Zoom" at bounding box center [59, 63] width 32 height 15
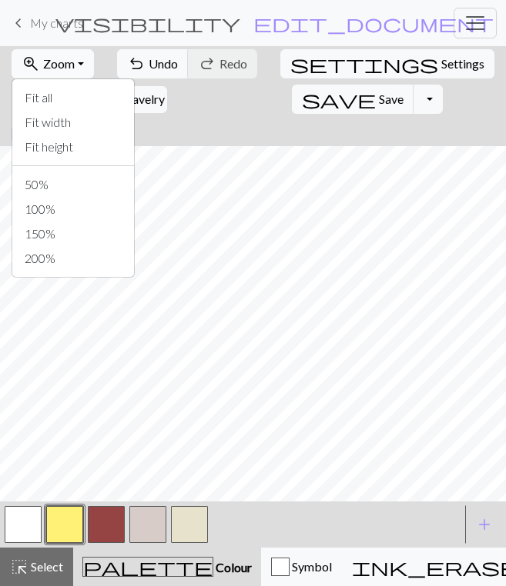
scroll to position [1, 0]
click at [51, 187] on button "50%" at bounding box center [73, 184] width 122 height 25
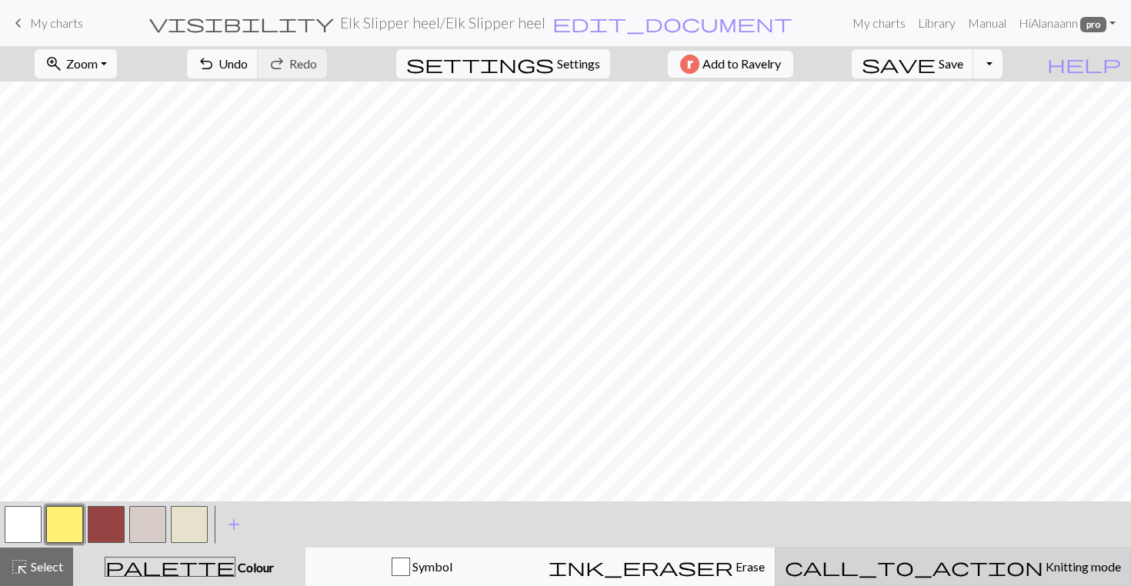
scroll to position [0, 0]
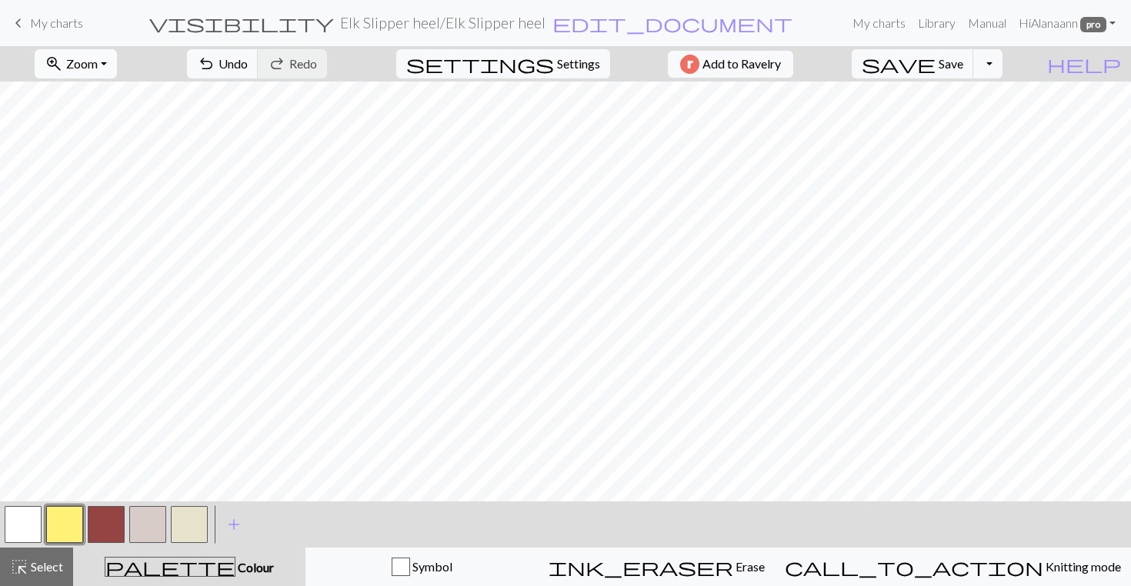
click at [99, 55] on button "zoom_in Zoom Zoom" at bounding box center [76, 63] width 82 height 29
click at [96, 219] on button "100%" at bounding box center [96, 209] width 122 height 25
click at [108, 528] on button "button" at bounding box center [106, 524] width 37 height 37
click at [248, 66] on span "Undo" at bounding box center [233, 63] width 29 height 15
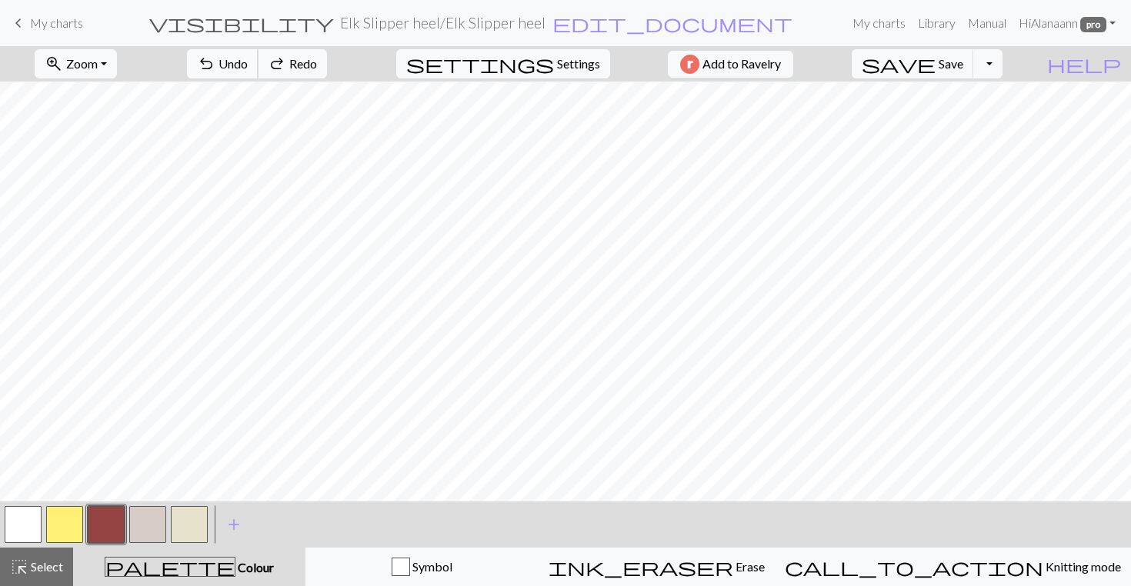
click at [248, 66] on span "Undo" at bounding box center [233, 63] width 29 height 15
click at [897, 62] on span "Save" at bounding box center [951, 63] width 25 height 15
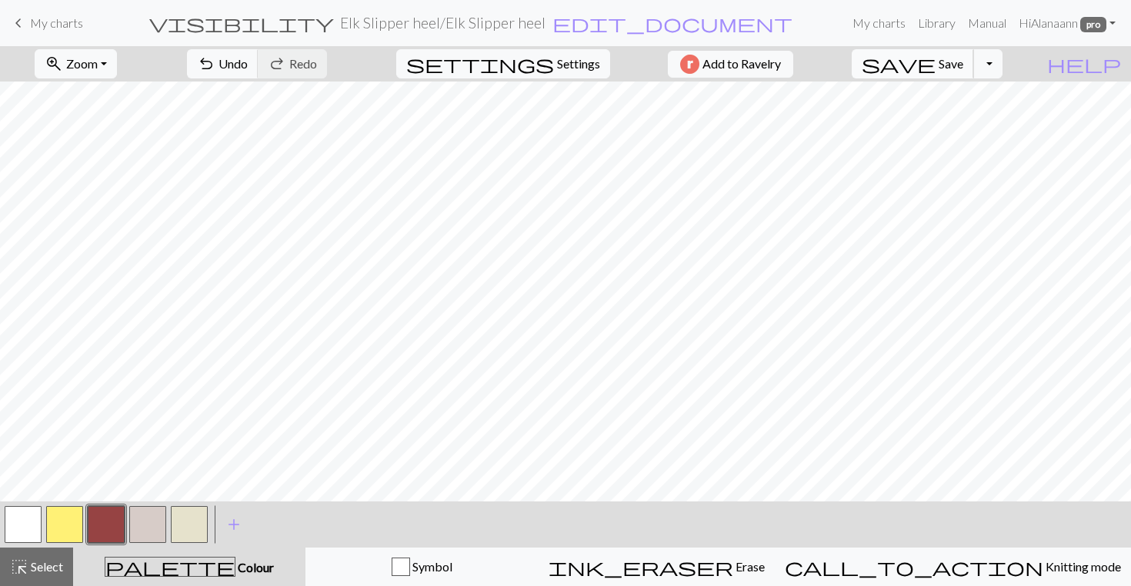
click at [897, 65] on span "Save" at bounding box center [951, 63] width 25 height 15
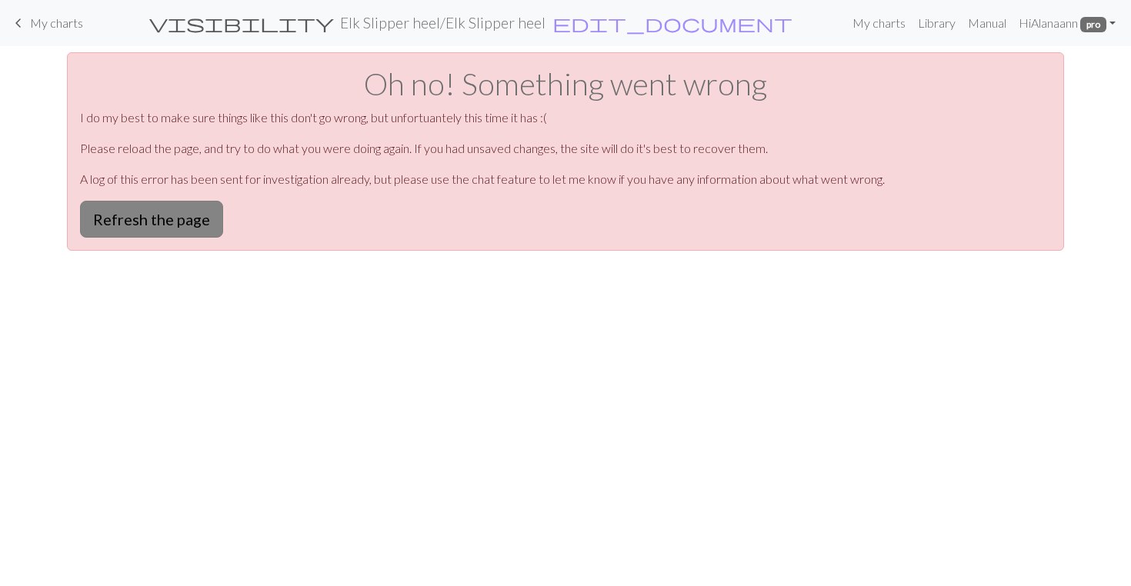
click at [182, 212] on button "Refresh the page" at bounding box center [151, 219] width 143 height 37
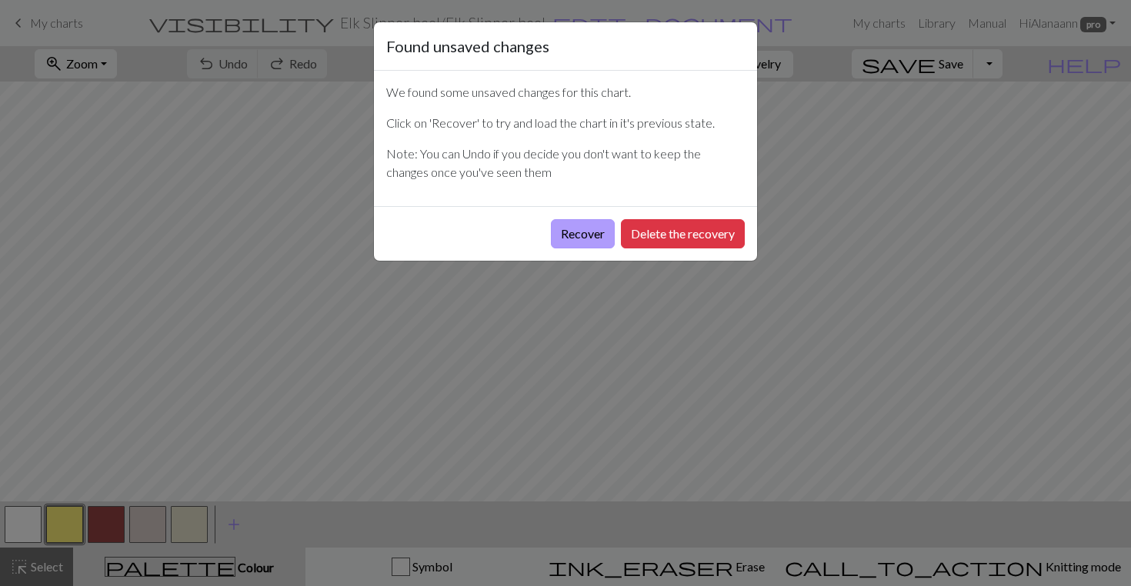
click at [585, 230] on button "Recover" at bounding box center [583, 233] width 64 height 29
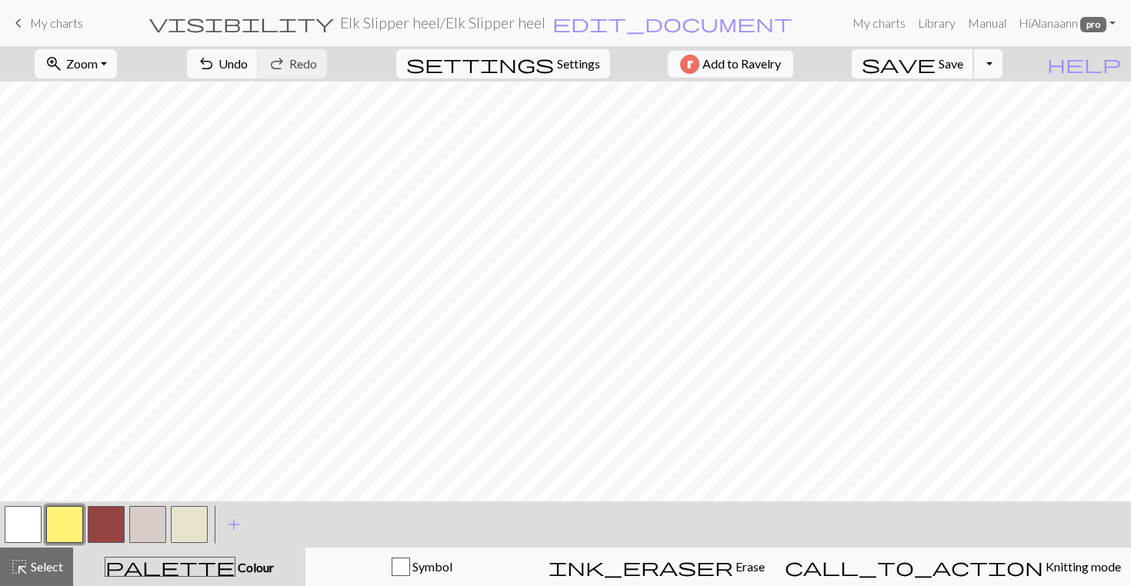
click at [963, 58] on span "Save" at bounding box center [951, 63] width 25 height 15
click at [110, 521] on button "button" at bounding box center [106, 524] width 37 height 37
click at [45, 564] on span "Select" at bounding box center [45, 566] width 35 height 15
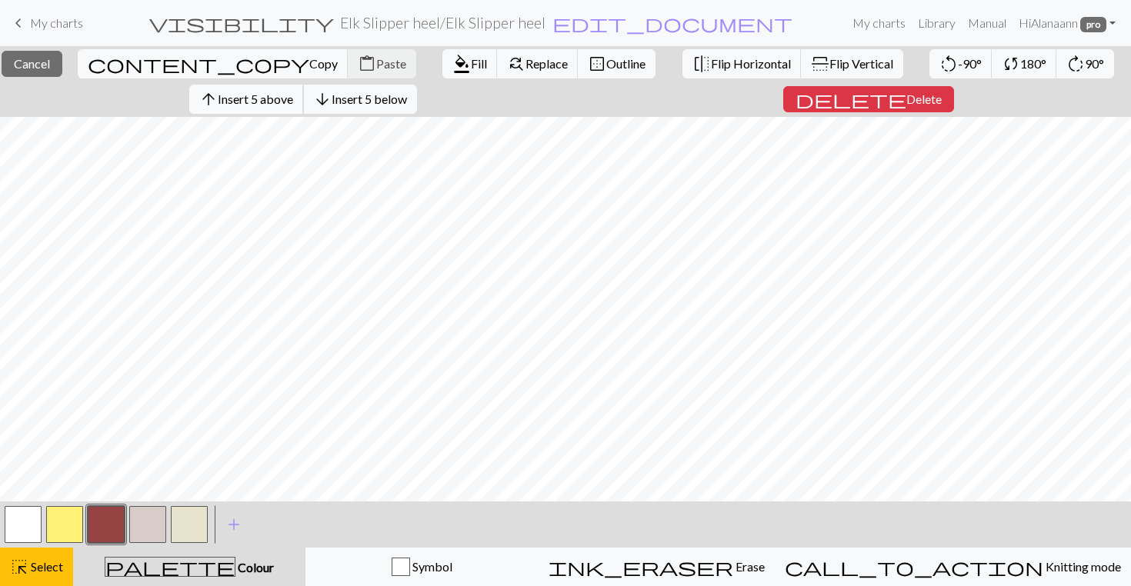
click at [277, 95] on span "Insert 5 above" at bounding box center [255, 99] width 75 height 15
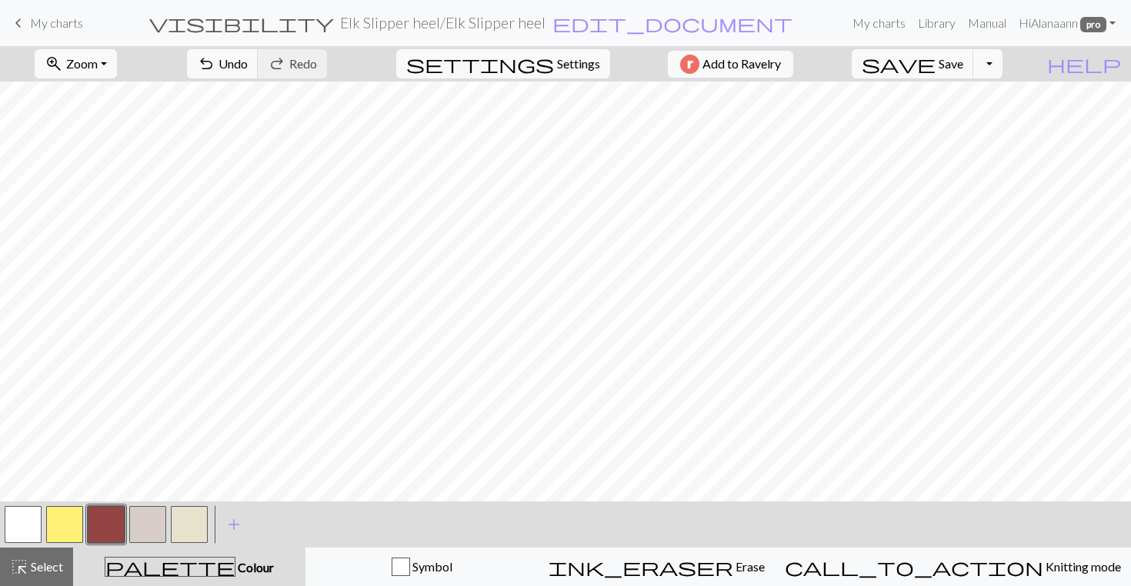
click at [148, 519] on button "button" at bounding box center [147, 524] width 37 height 37
click at [192, 518] on button "button" at bounding box center [189, 524] width 37 height 37
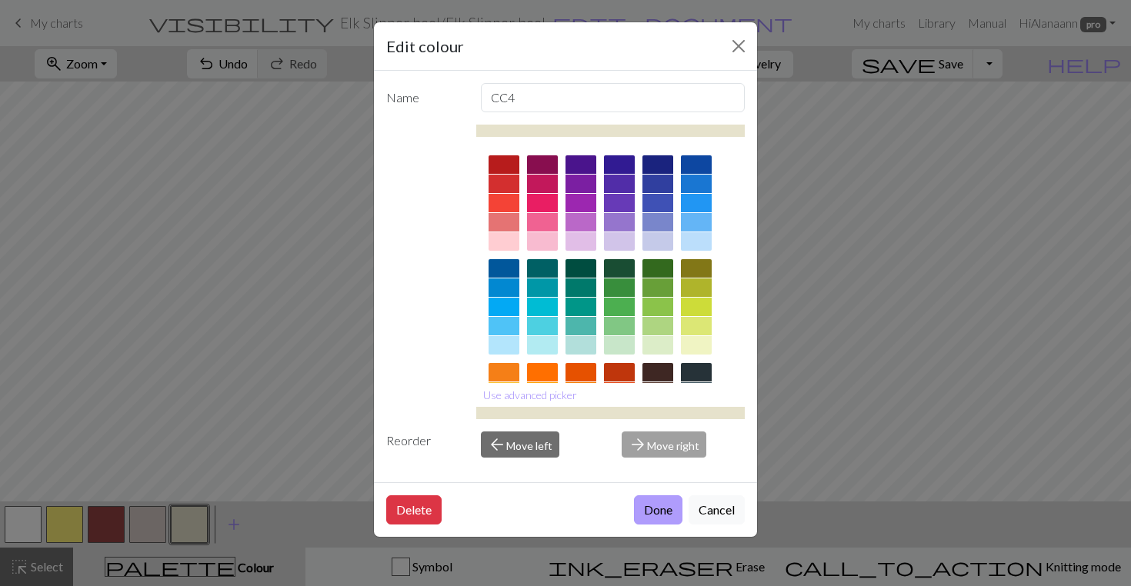
click at [655, 507] on button "Done" at bounding box center [658, 510] width 48 height 29
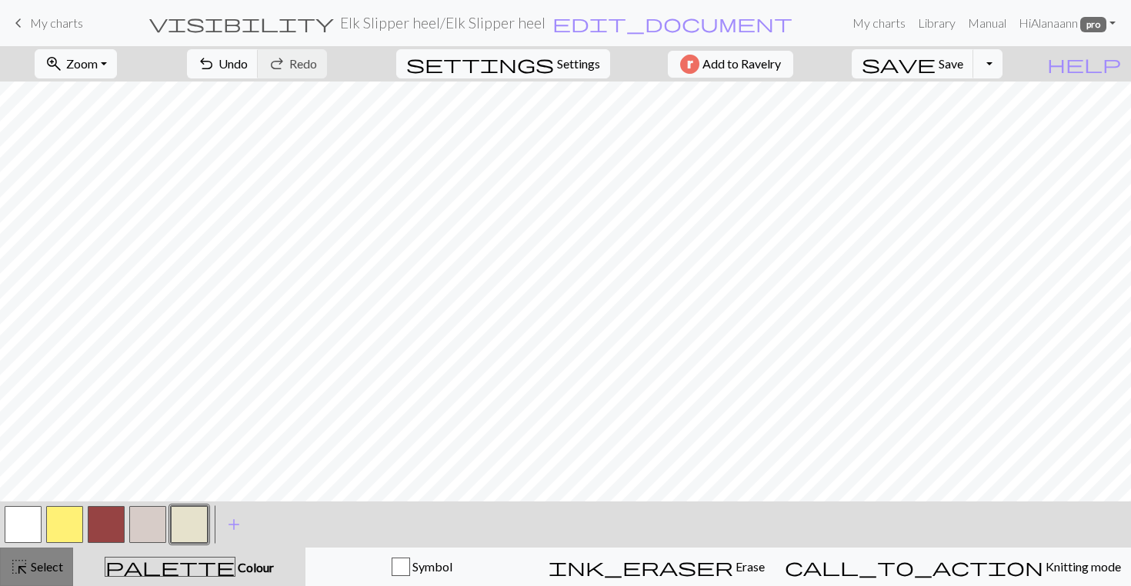
click at [29, 558] on div "highlight_alt Select Select" at bounding box center [36, 567] width 53 height 18
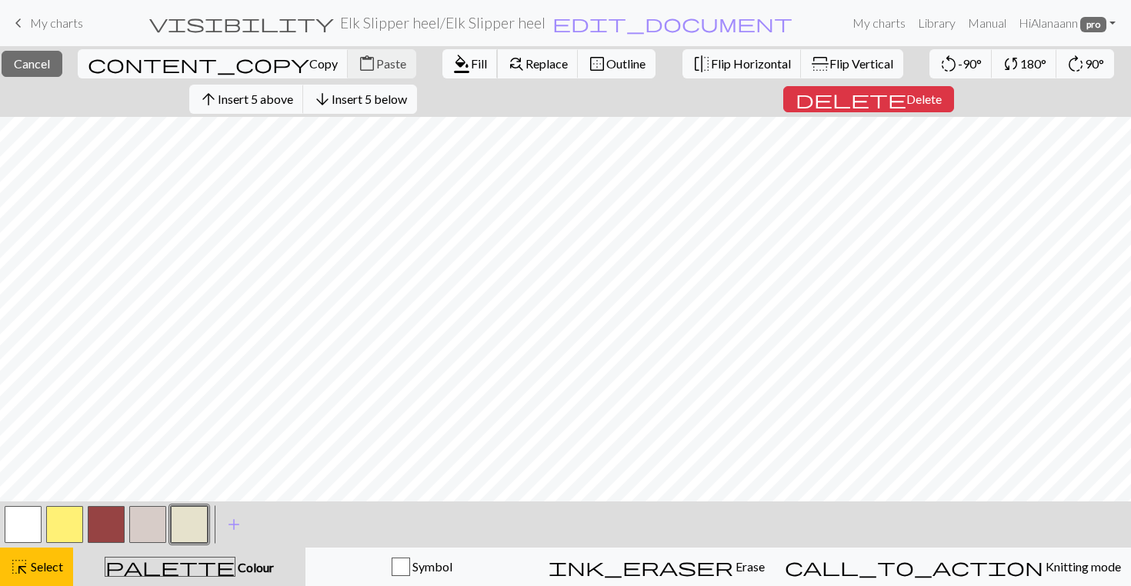
click at [442, 51] on button "format_color_fill Fill" at bounding box center [469, 63] width 55 height 29
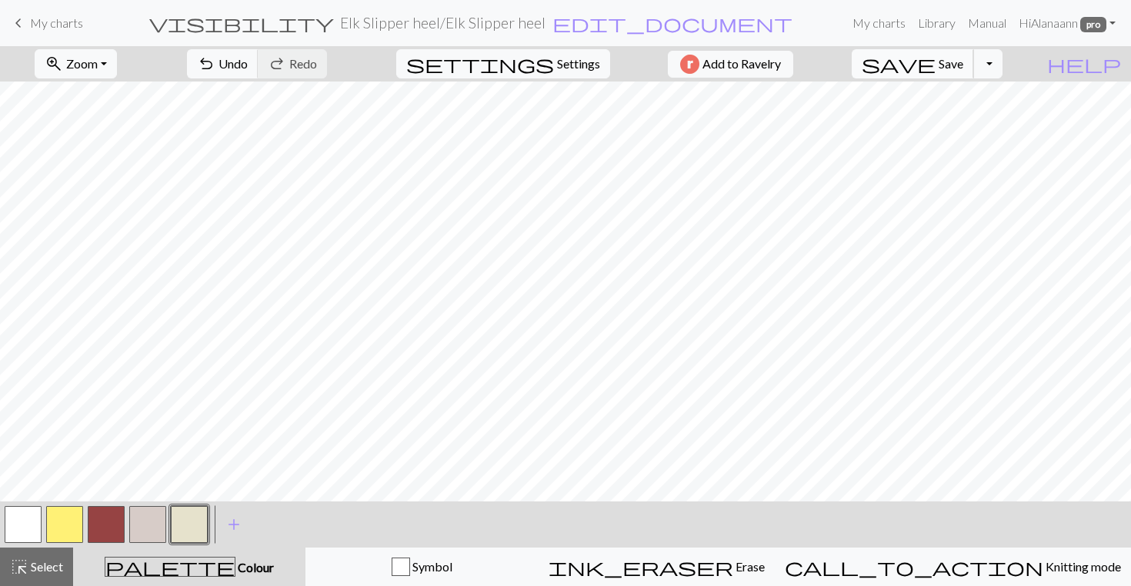
drag, startPoint x: 975, startPoint y: 62, endPoint x: 950, endPoint y: 63, distance: 25.4
click at [963, 61] on span "Save" at bounding box center [951, 63] width 25 height 15
click at [105, 522] on button "button" at bounding box center [106, 524] width 37 height 37
click at [963, 62] on span "Save" at bounding box center [951, 63] width 25 height 15
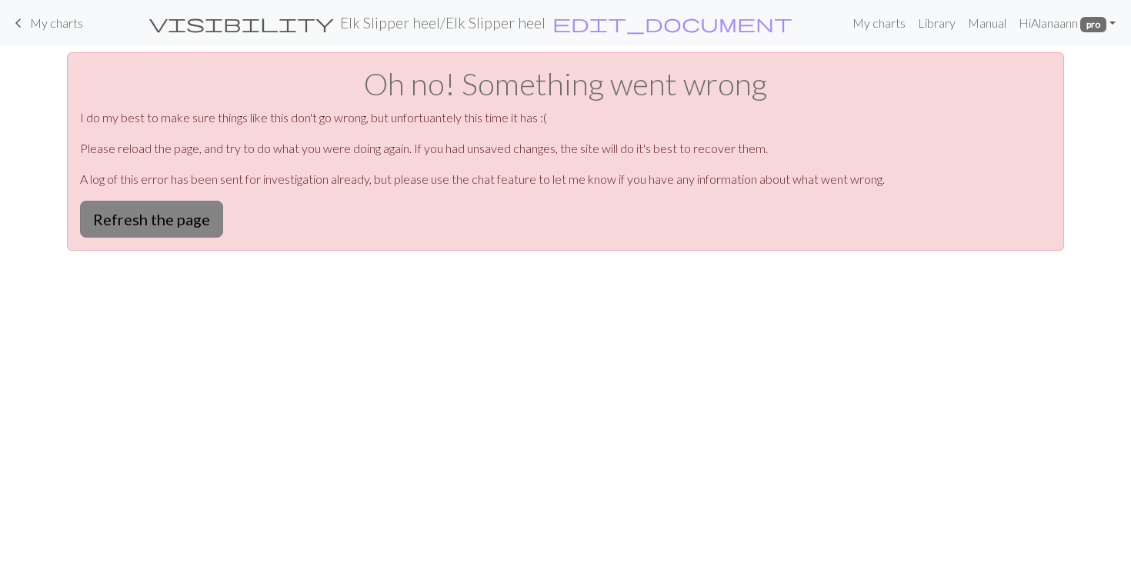
click at [188, 216] on button "Refresh the page" at bounding box center [151, 219] width 143 height 37
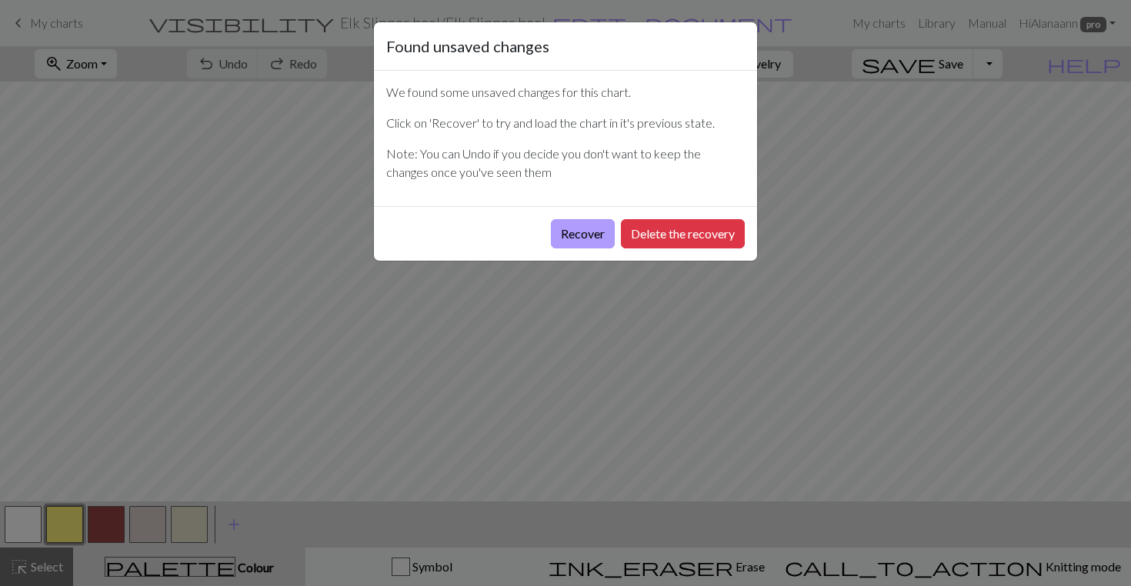
click at [564, 242] on button "Recover" at bounding box center [583, 233] width 64 height 29
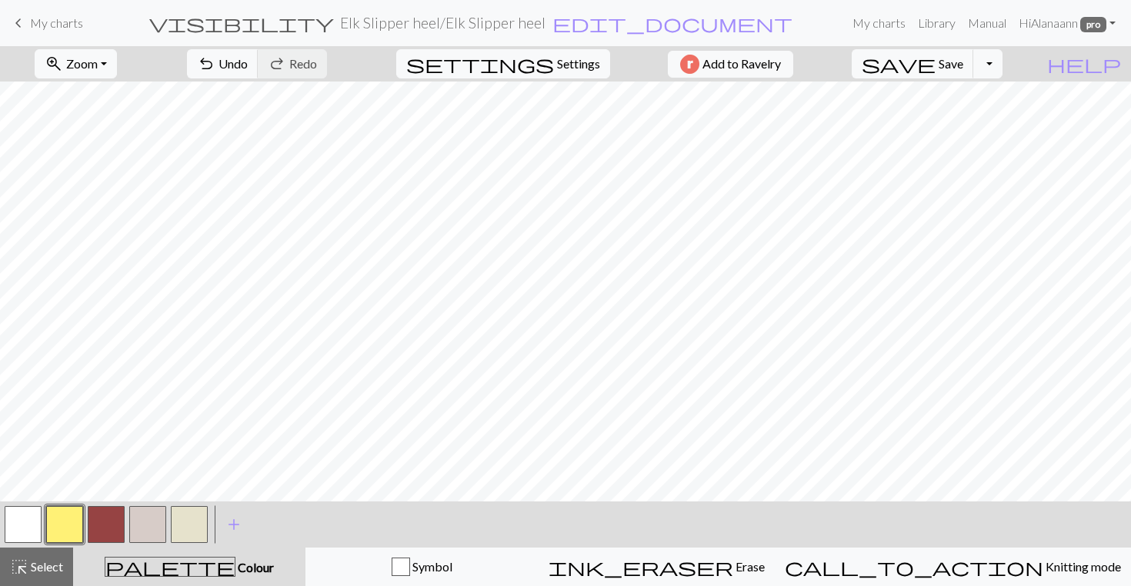
click at [100, 522] on button "button" at bounding box center [106, 524] width 37 height 37
click at [159, 526] on button "button" at bounding box center [147, 524] width 37 height 37
click at [102, 516] on button "button" at bounding box center [106, 524] width 37 height 37
click at [248, 58] on span "Undo" at bounding box center [233, 63] width 29 height 15
click at [248, 66] on span "Undo" at bounding box center [233, 63] width 29 height 15
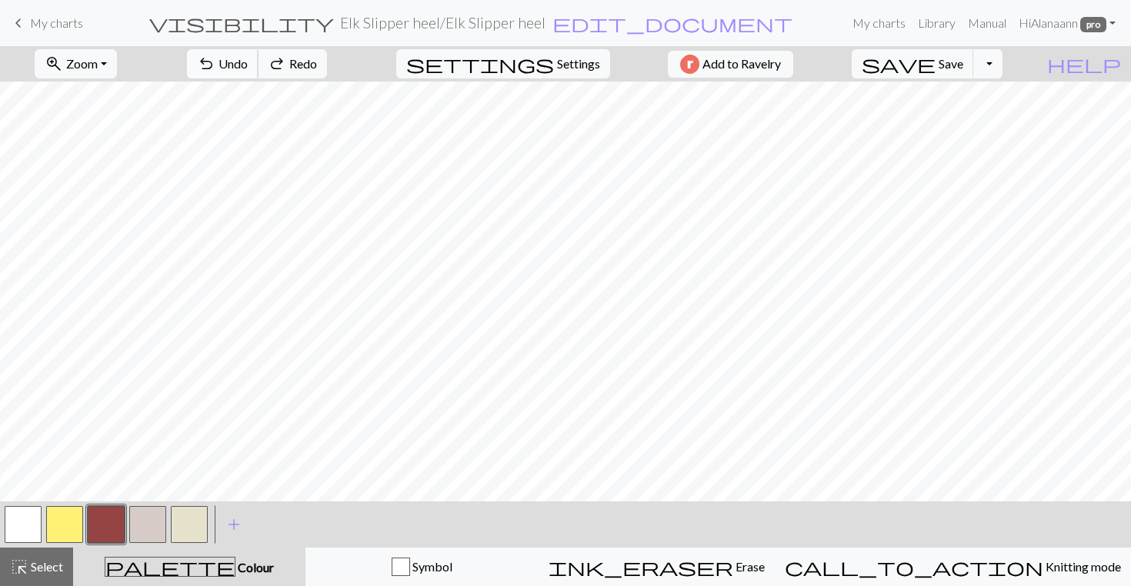
click at [248, 66] on span "Undo" at bounding box center [233, 63] width 29 height 15
click at [248, 68] on span "Undo" at bounding box center [233, 63] width 29 height 15
click at [248, 62] on span "Undo" at bounding box center [233, 63] width 29 height 15
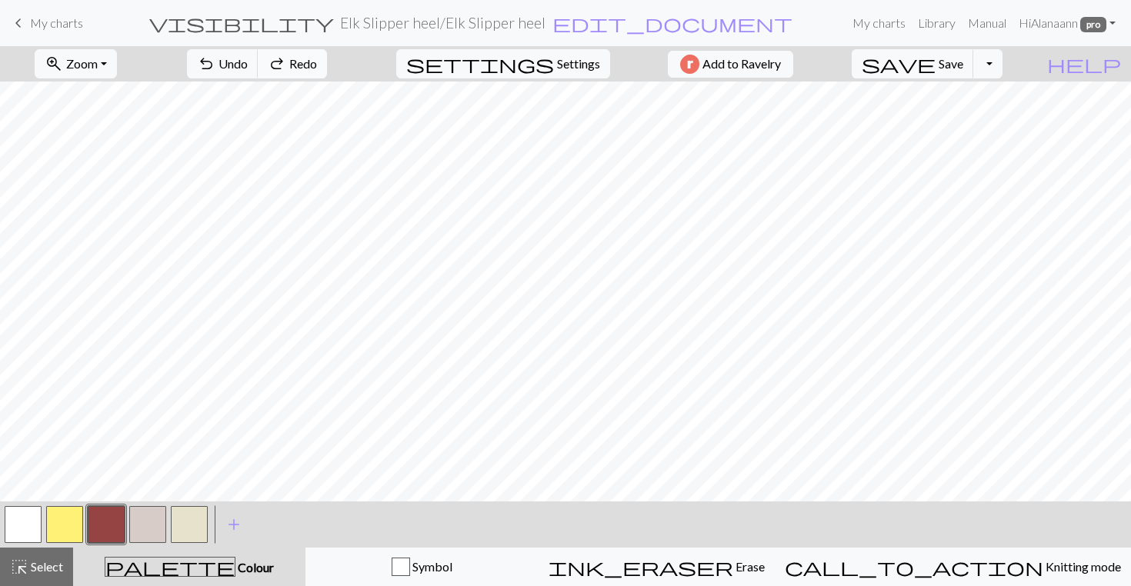
click at [317, 62] on span "Redo" at bounding box center [303, 63] width 28 height 15
click at [150, 522] on button "button" at bounding box center [147, 524] width 37 height 37
click at [190, 521] on button "button" at bounding box center [189, 524] width 37 height 37
click at [111, 525] on button "button" at bounding box center [106, 524] width 37 height 37
click at [105, 524] on button "button" at bounding box center [106, 524] width 37 height 37
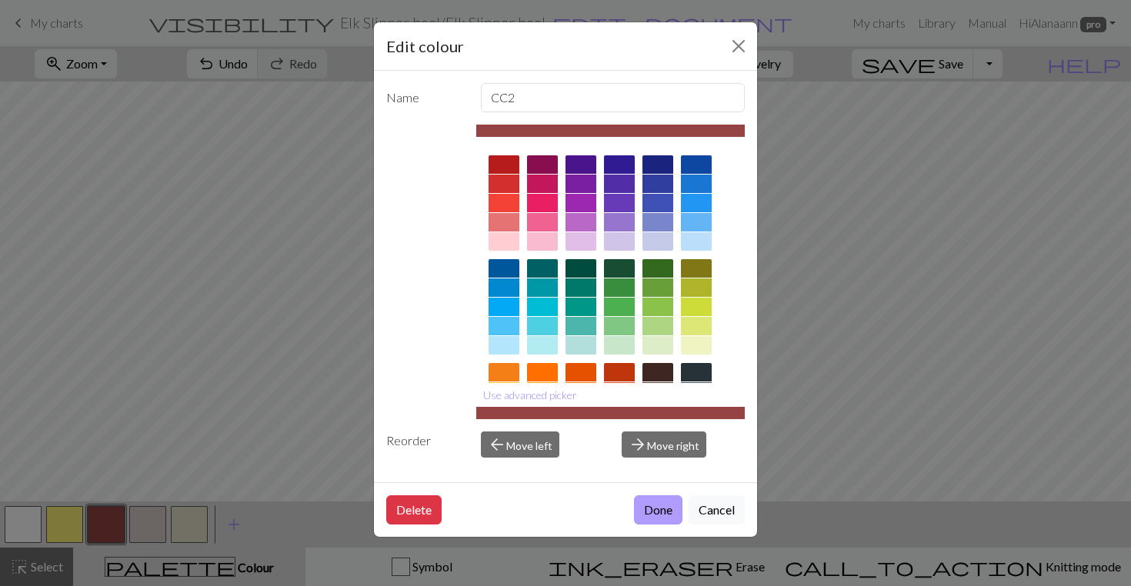
click at [663, 502] on button "Done" at bounding box center [658, 510] width 48 height 29
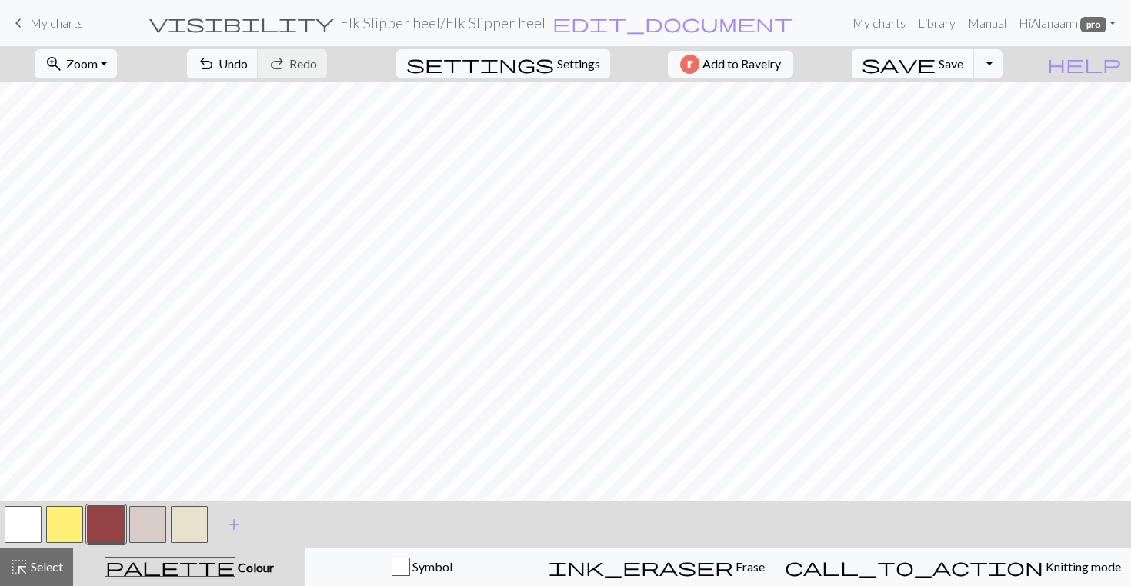
click at [963, 68] on span "Save" at bounding box center [951, 63] width 25 height 15
drag, startPoint x: 42, startPoint y: 564, endPoint x: 45, endPoint y: 547, distance: 17.2
click at [42, 563] on span "Select" at bounding box center [45, 566] width 35 height 15
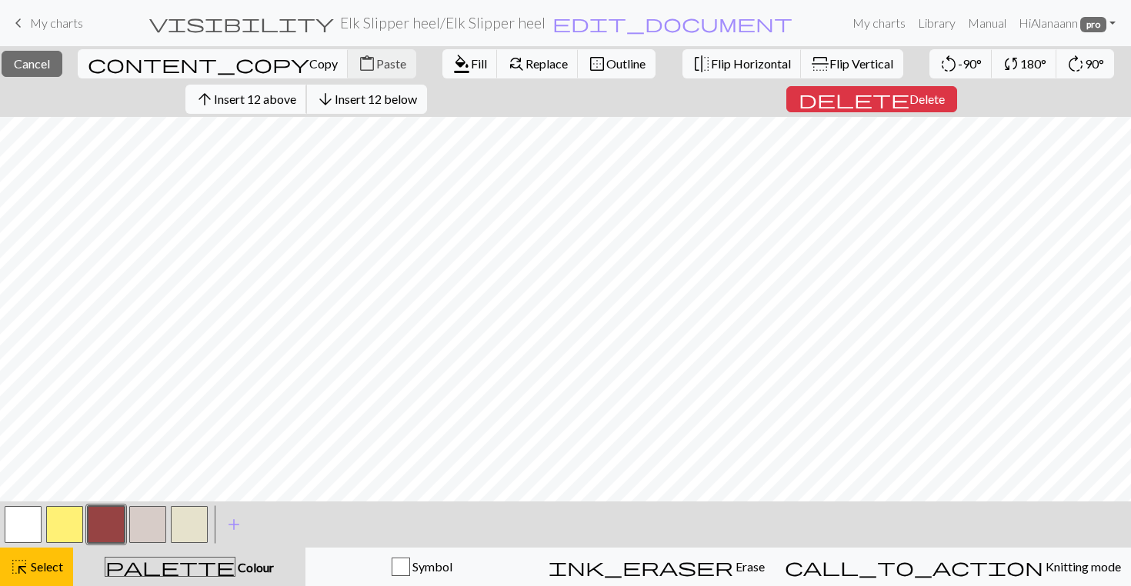
click at [259, 95] on span "Insert 12 above" at bounding box center [255, 99] width 82 height 15
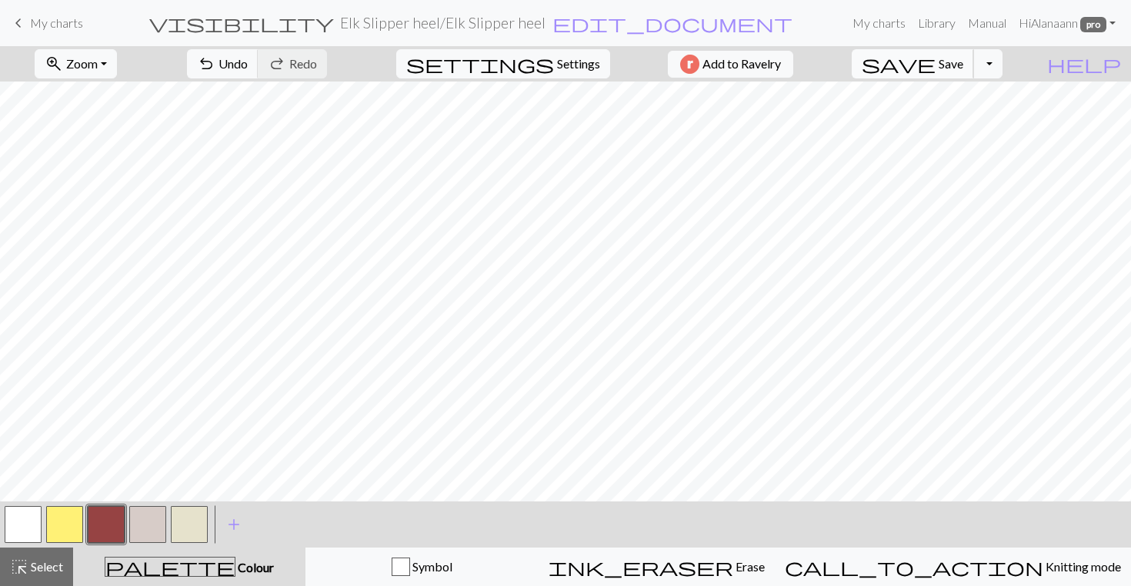
click at [963, 62] on span "Save" at bounding box center [951, 63] width 25 height 15
click at [204, 516] on button "button" at bounding box center [189, 524] width 37 height 37
click at [21, 576] on span "highlight_alt" at bounding box center [19, 567] width 18 height 22
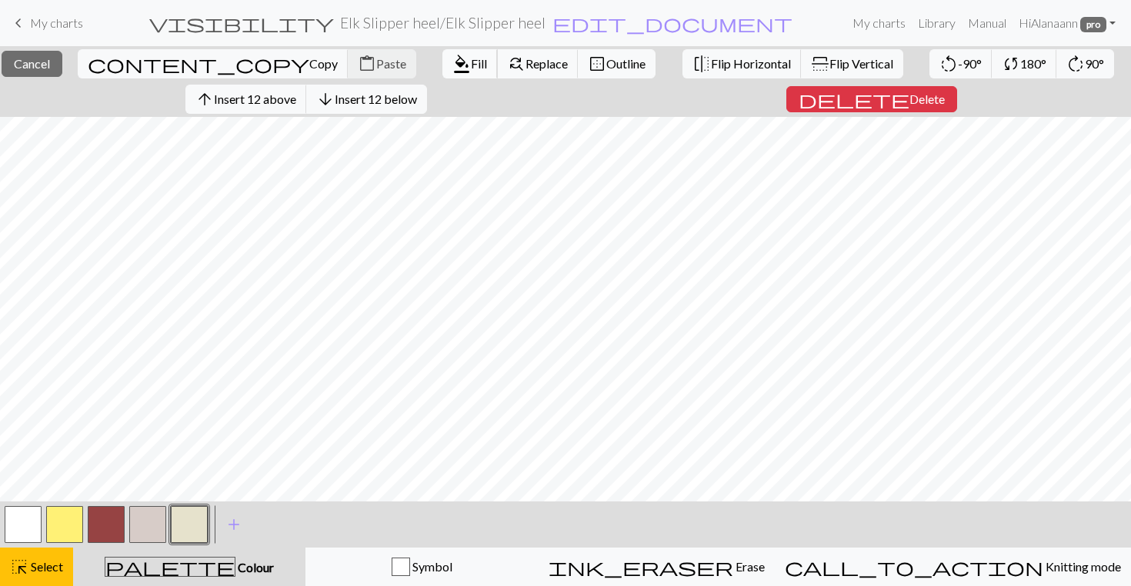
click at [471, 64] on span "Fill" at bounding box center [479, 63] width 16 height 15
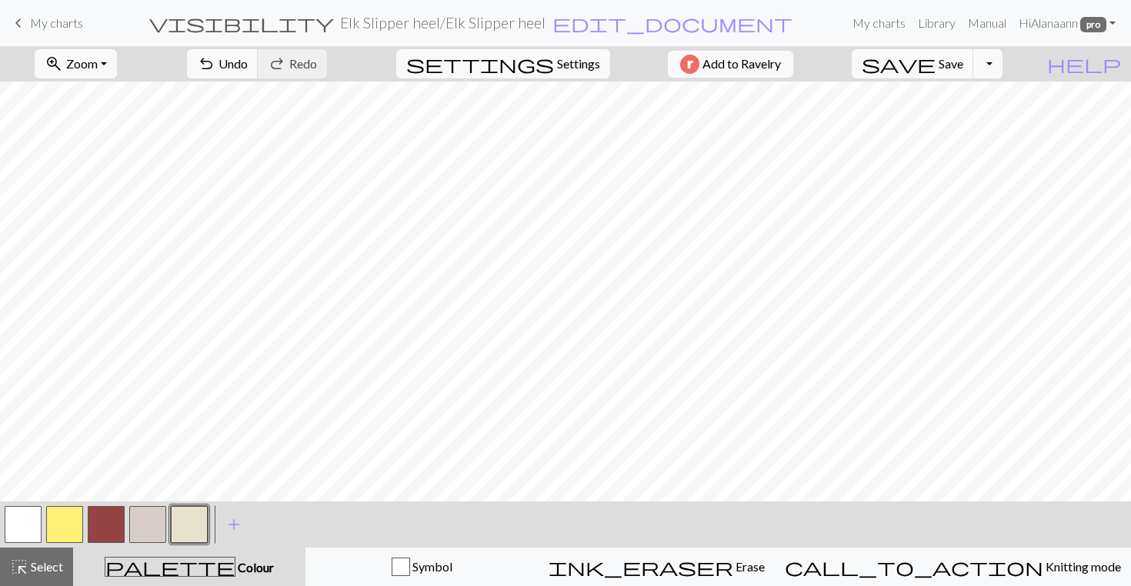
click at [114, 521] on button "button" at bounding box center [106, 524] width 37 height 37
click at [248, 57] on span "Undo" at bounding box center [233, 63] width 29 height 15
click at [963, 67] on span "Save" at bounding box center [951, 63] width 25 height 15
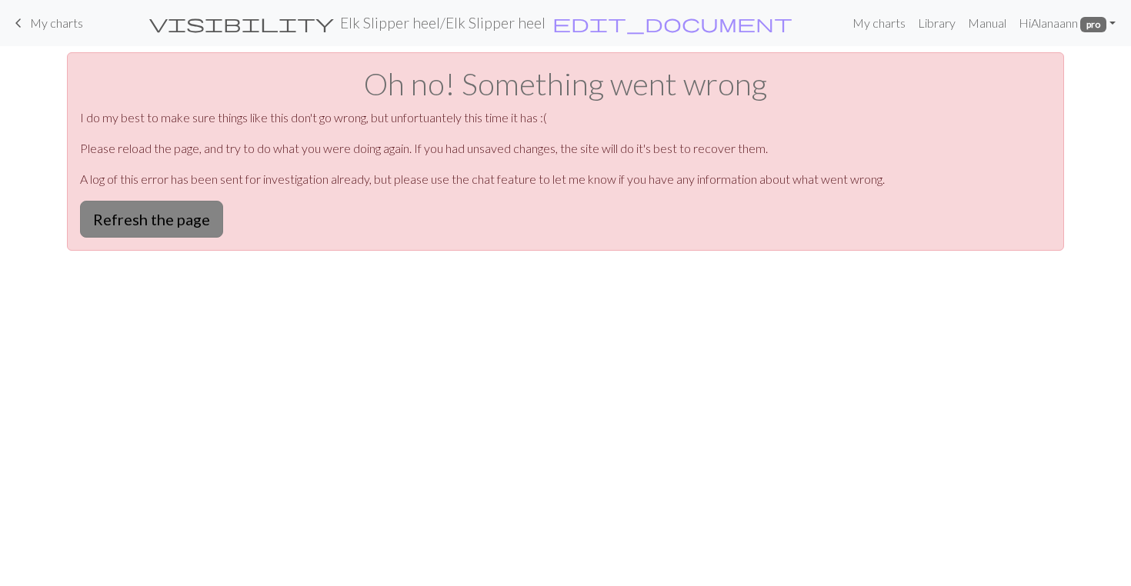
click at [214, 206] on button "Refresh the page" at bounding box center [151, 219] width 143 height 37
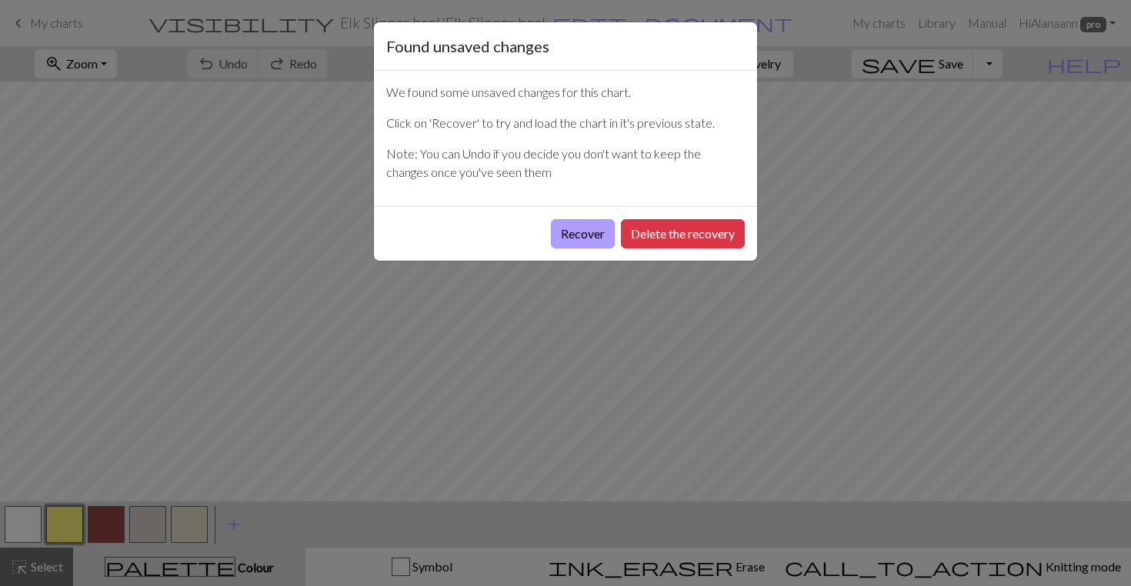
click at [569, 230] on button "Recover" at bounding box center [583, 233] width 64 height 29
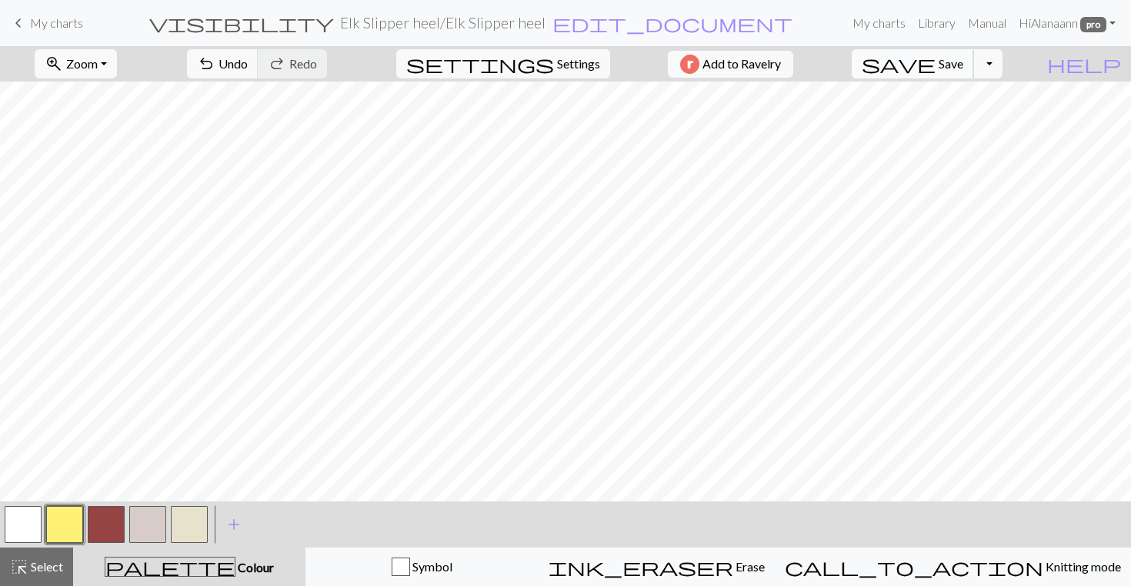
click at [963, 65] on span "Save" at bounding box center [951, 63] width 25 height 15
click at [98, 519] on button "button" at bounding box center [106, 524] width 37 height 37
click at [963, 64] on span "Save" at bounding box center [951, 63] width 25 height 15
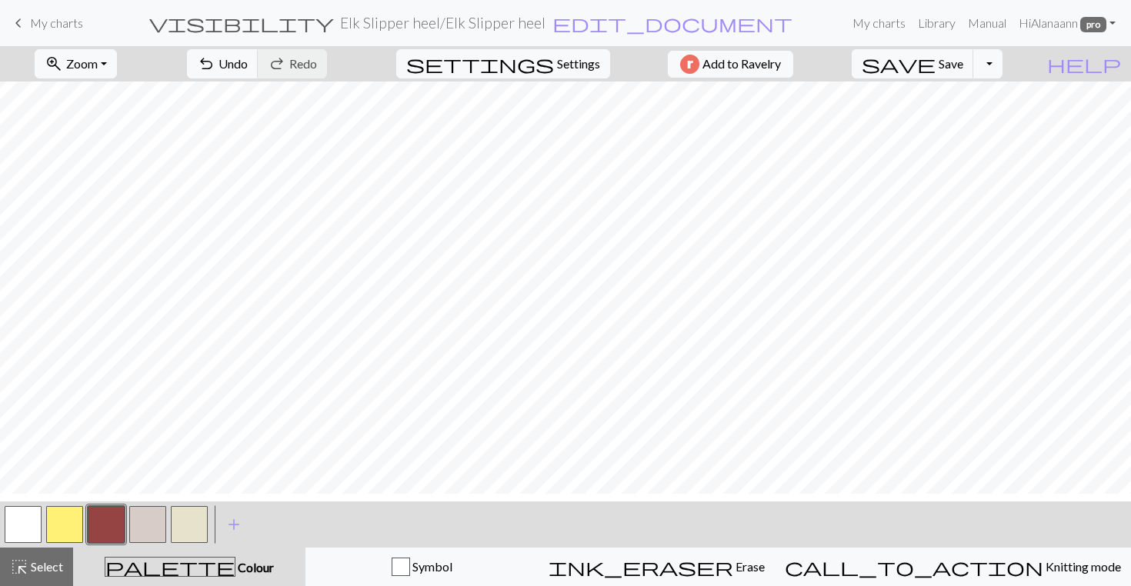
scroll to position [431, 0]
click at [963, 61] on span "Save" at bounding box center [951, 63] width 25 height 15
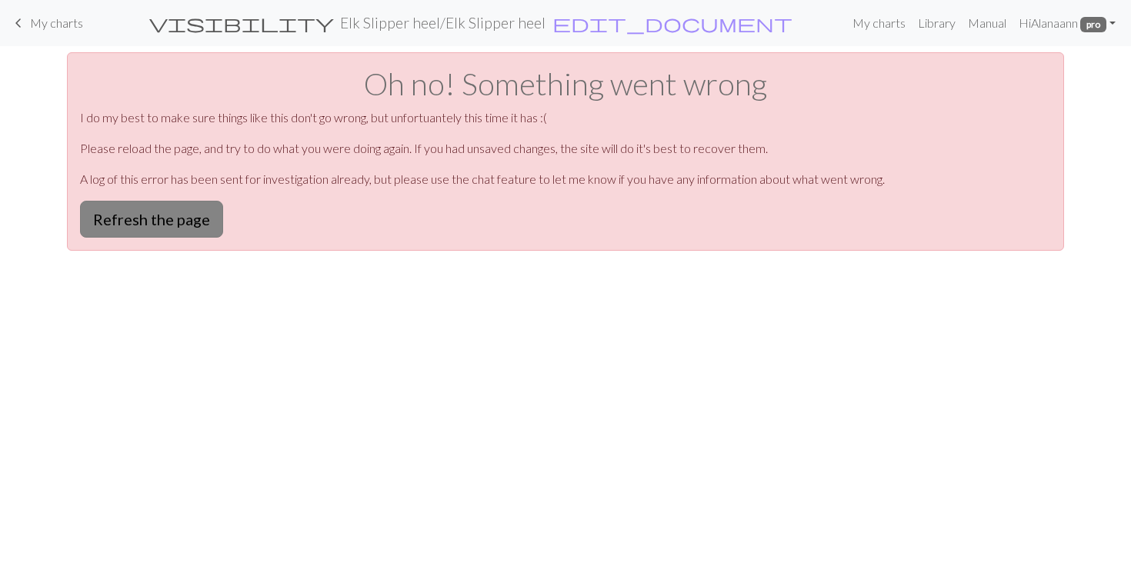
click at [194, 208] on button "Refresh the page" at bounding box center [151, 219] width 143 height 37
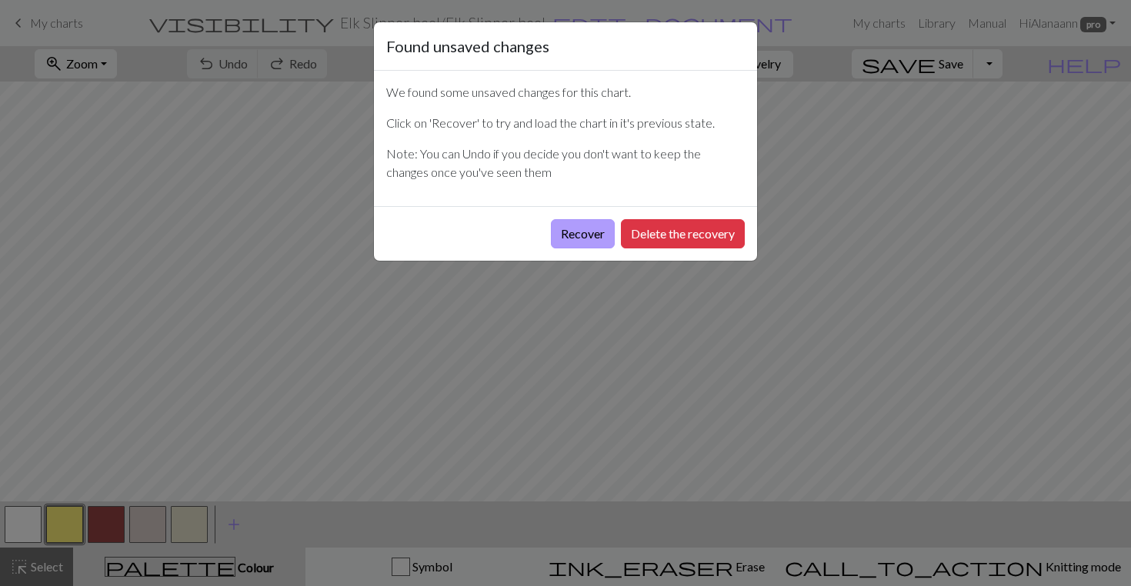
click at [570, 234] on button "Recover" at bounding box center [583, 233] width 64 height 29
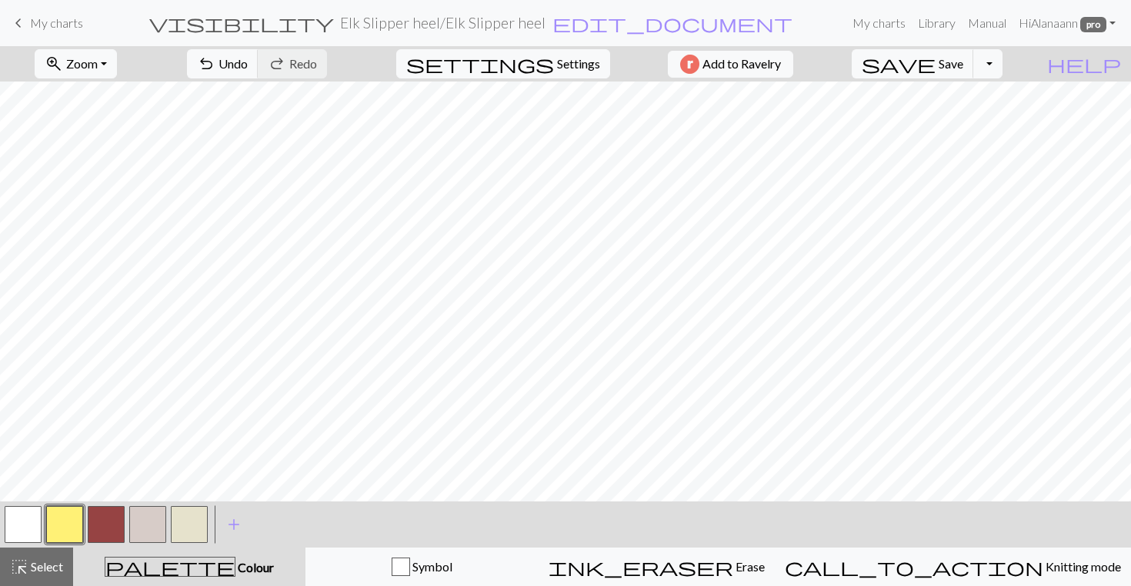
click at [105, 517] on button "button" at bounding box center [106, 524] width 37 height 37
click at [963, 68] on span "Save" at bounding box center [951, 63] width 25 height 15
click at [98, 61] on span "Zoom" at bounding box center [82, 63] width 32 height 15
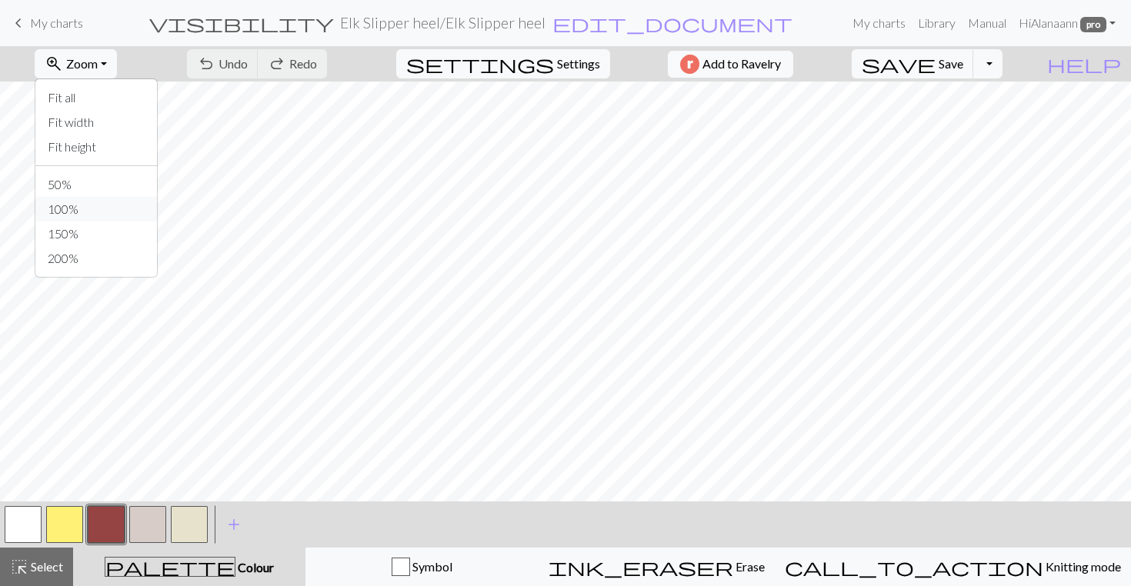
scroll to position [0, 1]
click at [113, 186] on button "50%" at bounding box center [96, 184] width 122 height 25
click at [974, 55] on button "save Save Save" at bounding box center [913, 63] width 122 height 29
click at [936, 63] on span "save" at bounding box center [899, 64] width 74 height 22
